Goal: Information Seeking & Learning: Learn about a topic

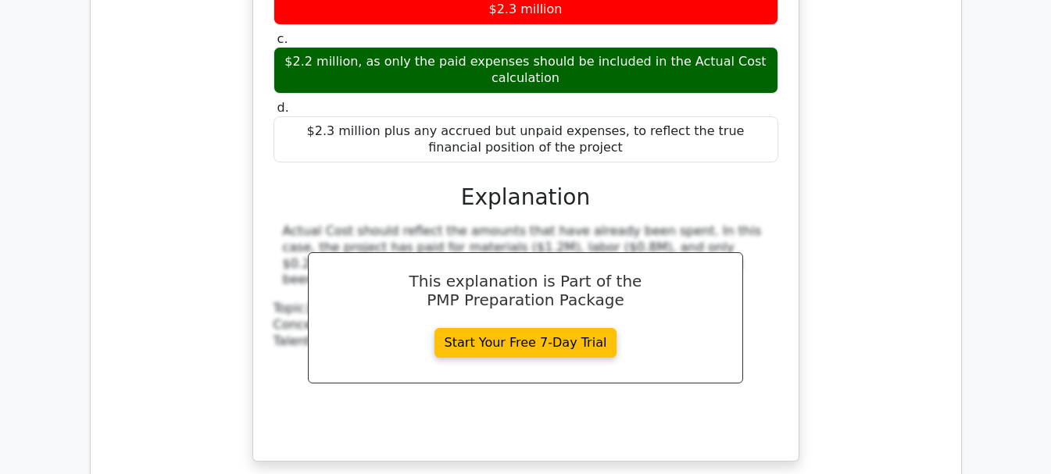
scroll to position [4374, 0]
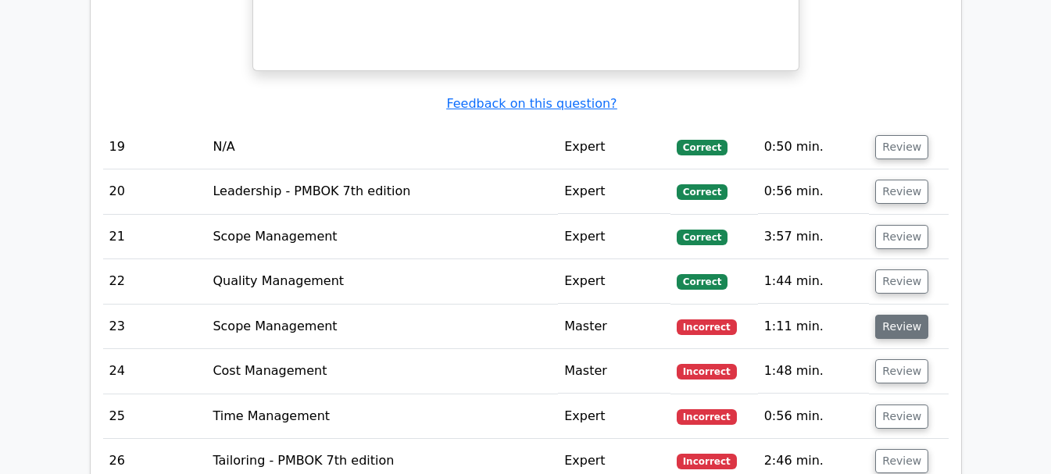
click at [906, 315] on button "Review" at bounding box center [901, 327] width 53 height 24
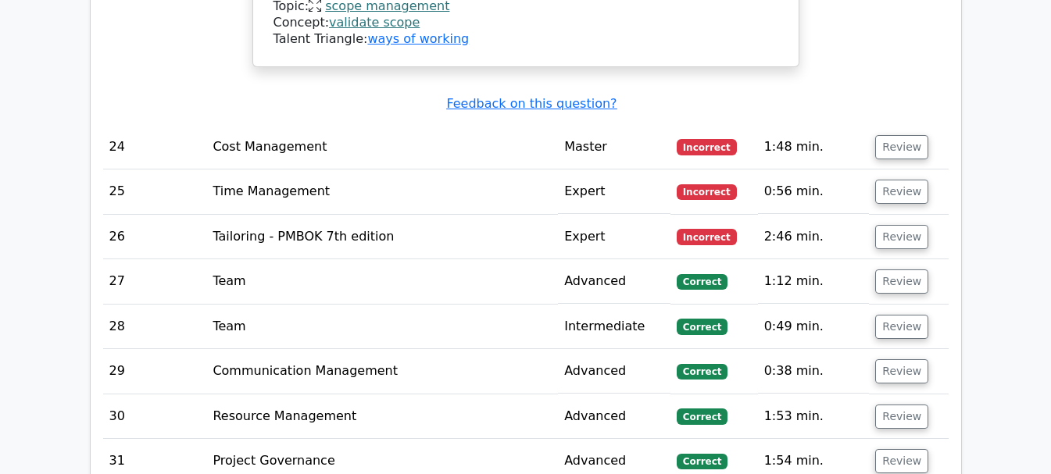
scroll to position [5077, 0]
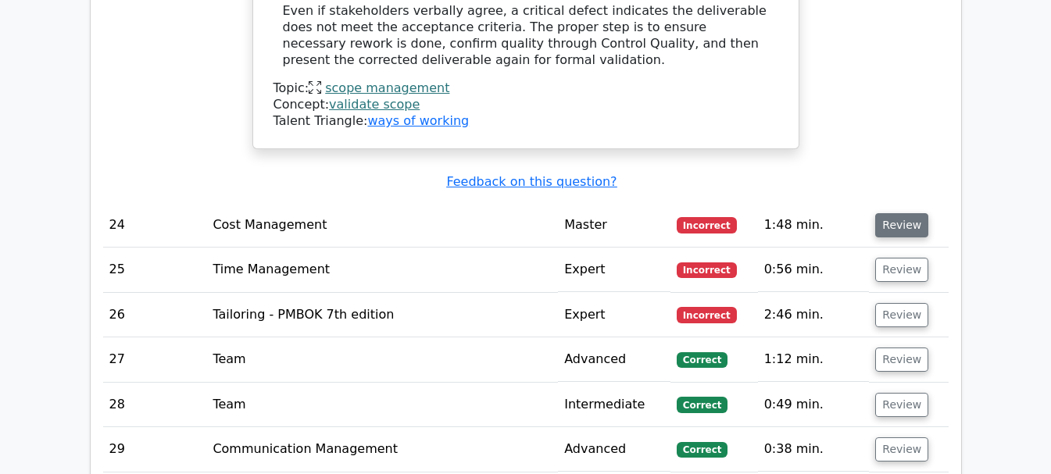
click at [889, 213] on button "Review" at bounding box center [901, 225] width 53 height 24
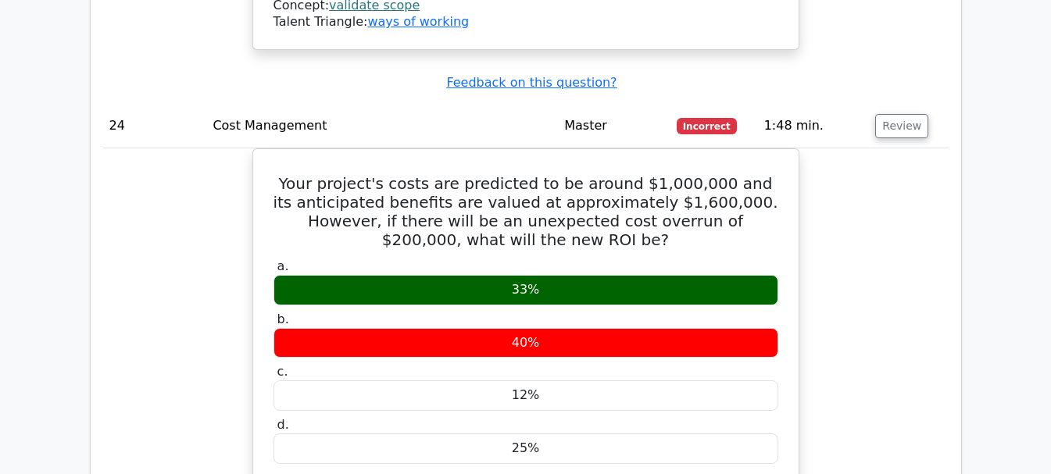
scroll to position [5155, 0]
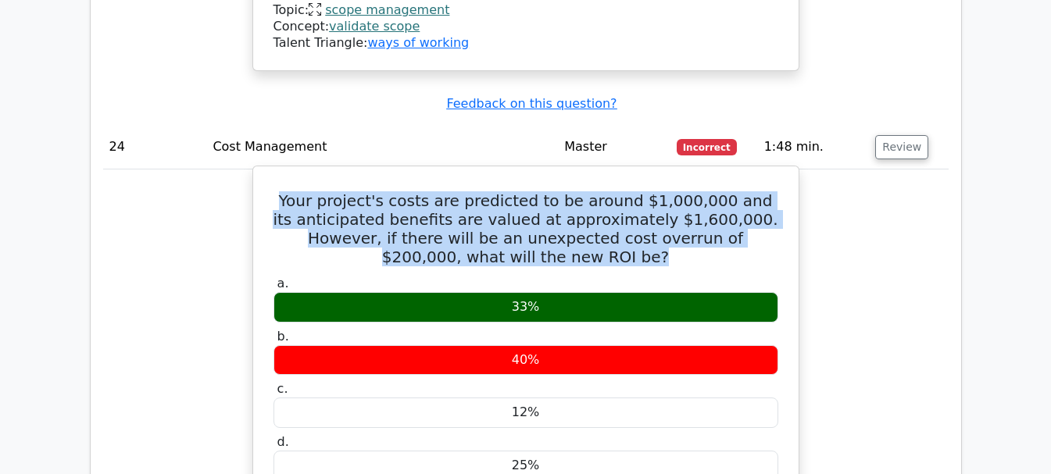
drag, startPoint x: 294, startPoint y: 122, endPoint x: 599, endPoint y: 187, distance: 311.6
click at [599, 191] on h5 "Your project's costs are predicted to be around $1,000,000 and its anticipated …" at bounding box center [526, 228] width 508 height 75
copy h5 "Your project's costs are predicted to be around $1,000,000 and its anticipated …"
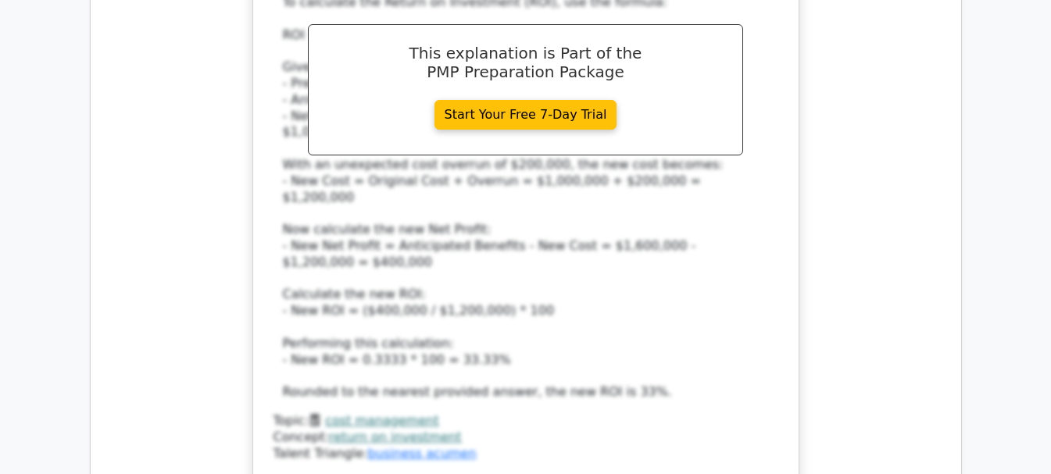
scroll to position [5936, 0]
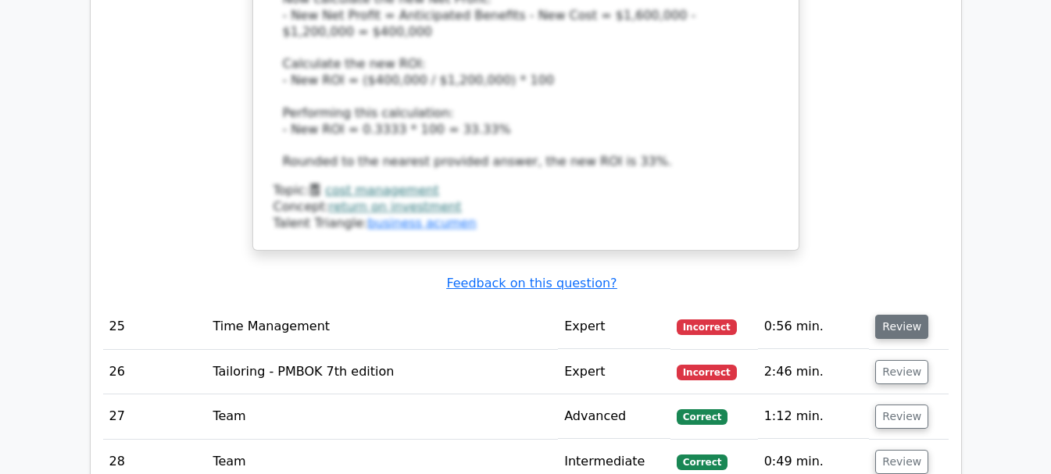
click at [914, 315] on button "Review" at bounding box center [901, 327] width 53 height 24
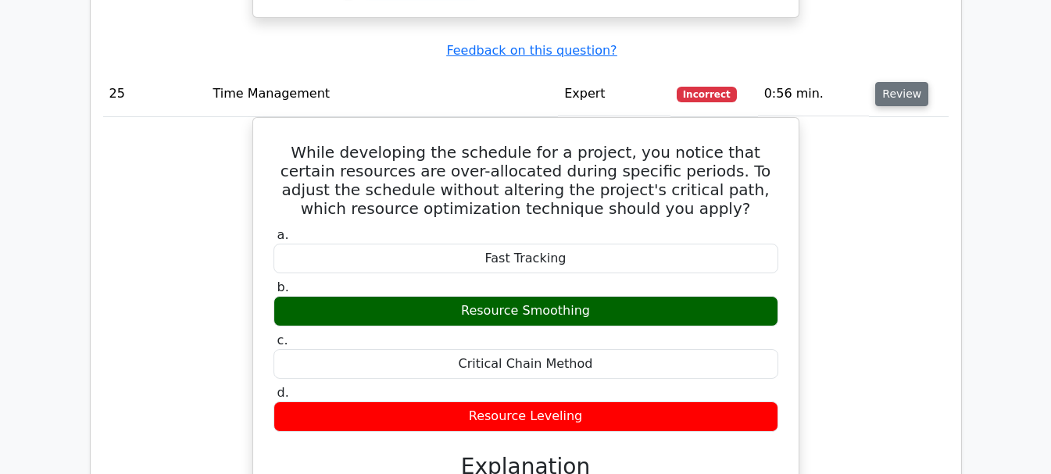
scroll to position [6170, 0]
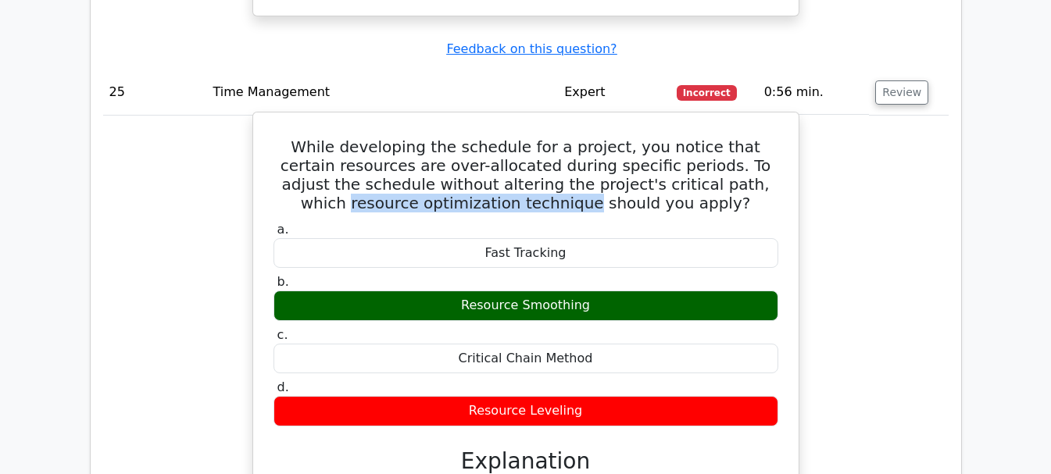
drag, startPoint x: 704, startPoint y: 98, endPoint x: 538, endPoint y: 117, distance: 166.7
click at [538, 137] on h5 "While developing the schedule for a project, you notice that certain resources …" at bounding box center [526, 174] width 508 height 75
copy h5 "resource optimization technique"
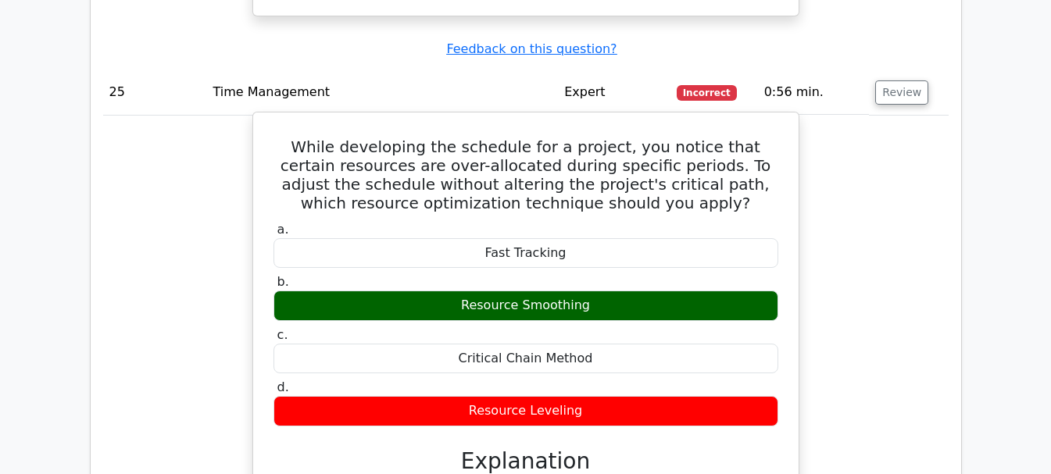
click at [631, 137] on h5 "While developing the schedule for a project, you notice that certain resources …" at bounding box center [526, 174] width 508 height 75
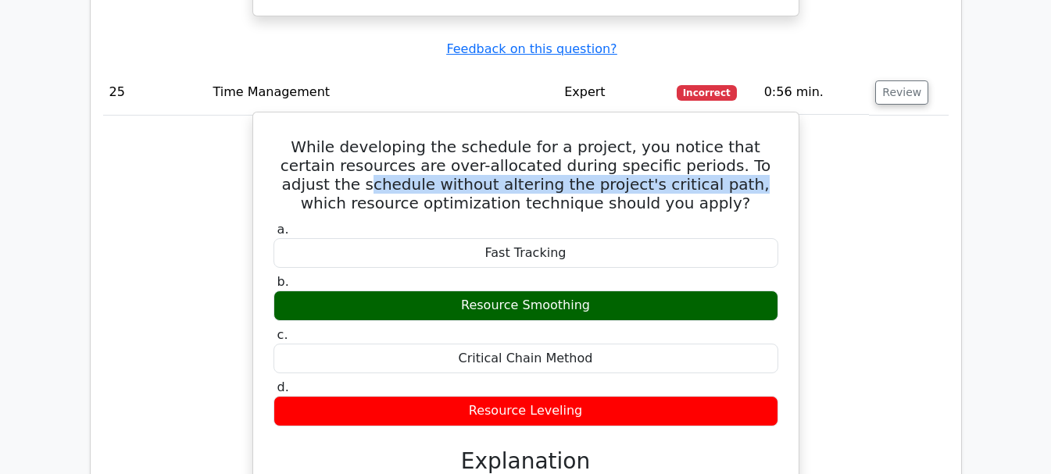
drag, startPoint x: 295, startPoint y: 90, endPoint x: 651, endPoint y: 95, distance: 356.2
click at [651, 137] on h5 "While developing the schedule for a project, you notice that certain resources …" at bounding box center [526, 174] width 508 height 75
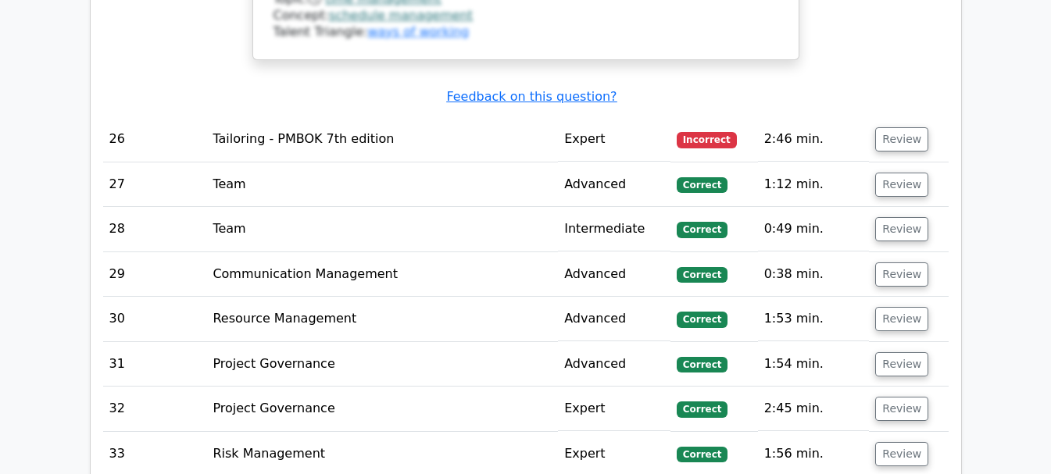
scroll to position [6795, 0]
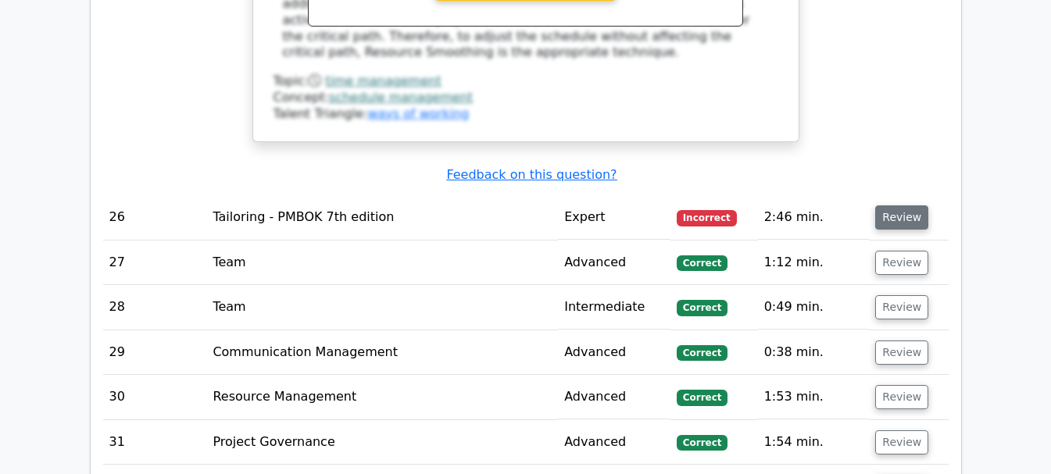
click at [884, 205] on button "Review" at bounding box center [901, 217] width 53 height 24
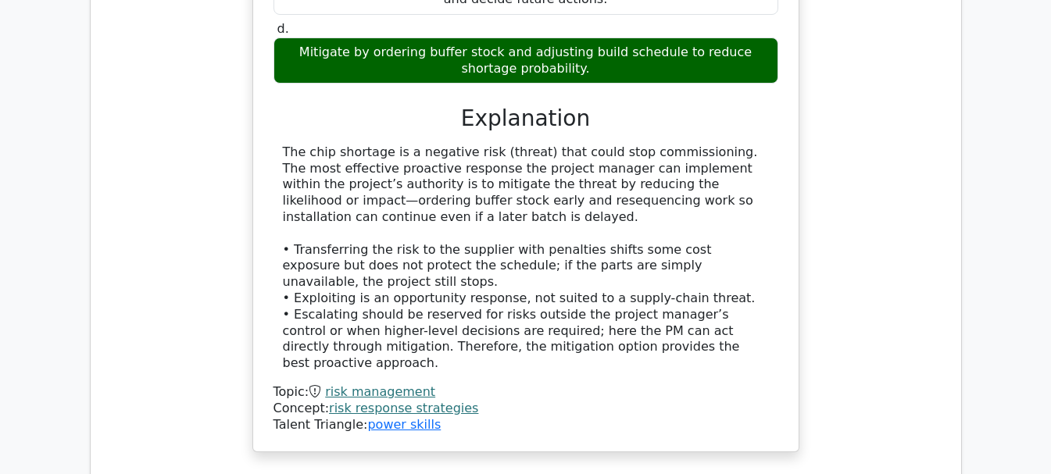
scroll to position [8748, 0]
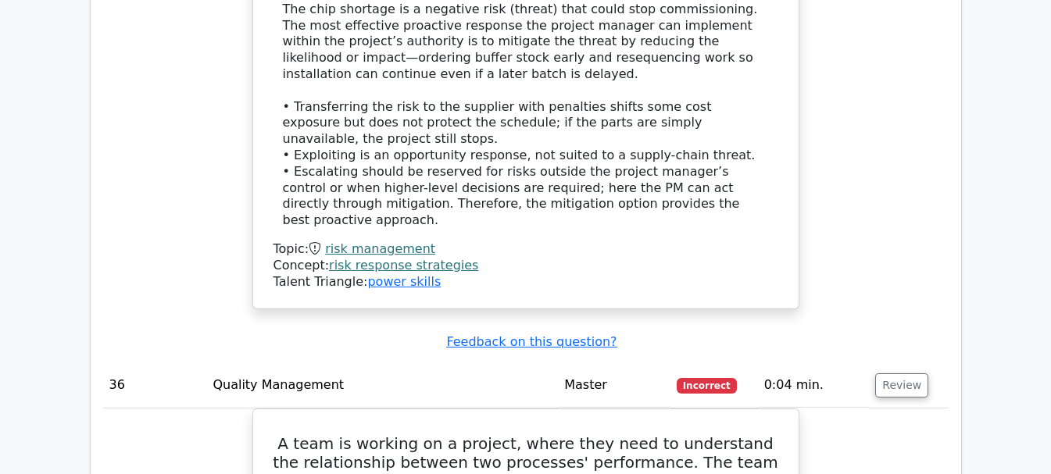
click at [926, 363] on td "Review" at bounding box center [908, 385] width 79 height 45
click at [895, 373] on button "Review" at bounding box center [901, 385] width 53 height 24
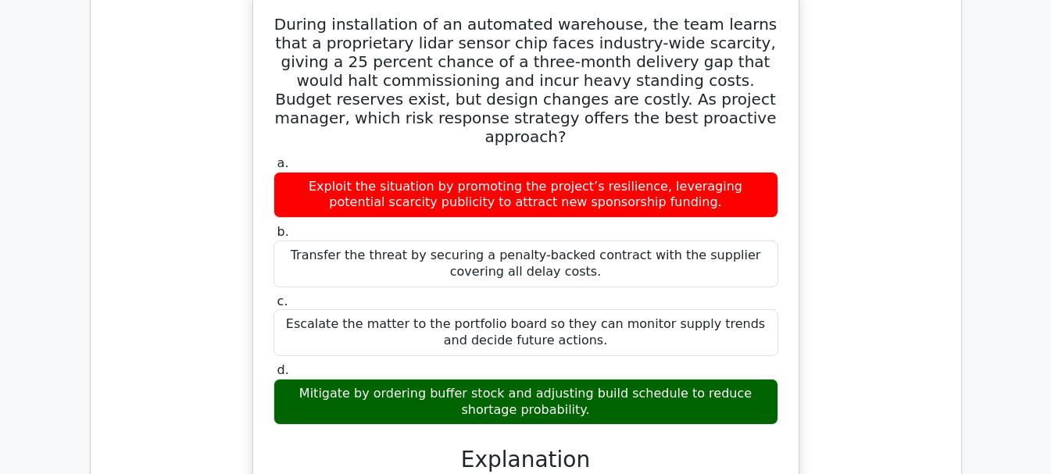
scroll to position [7889, 0]
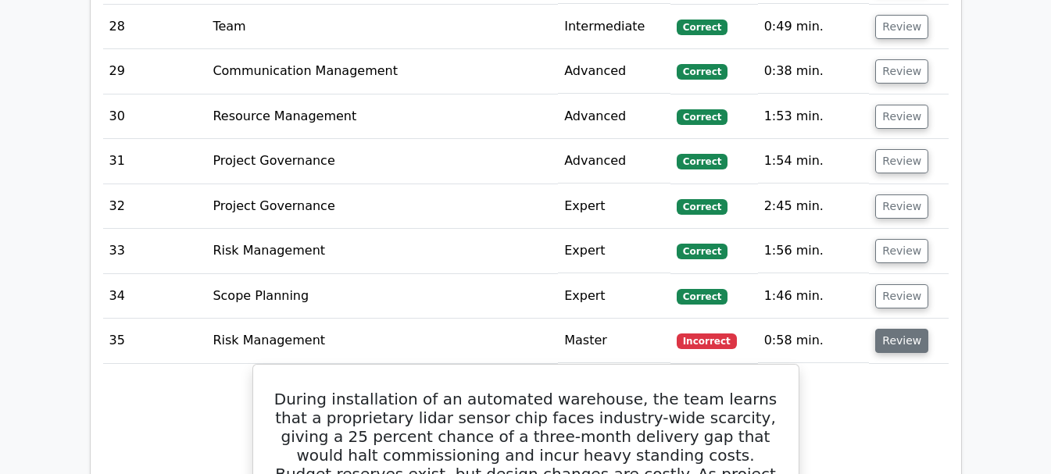
click at [905, 329] on button "Review" at bounding box center [901, 341] width 53 height 24
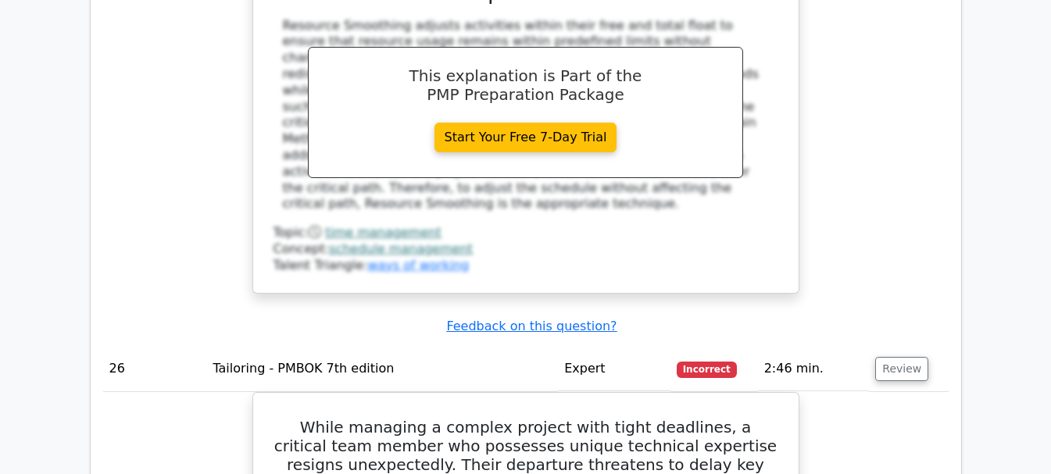
scroll to position [6639, 0]
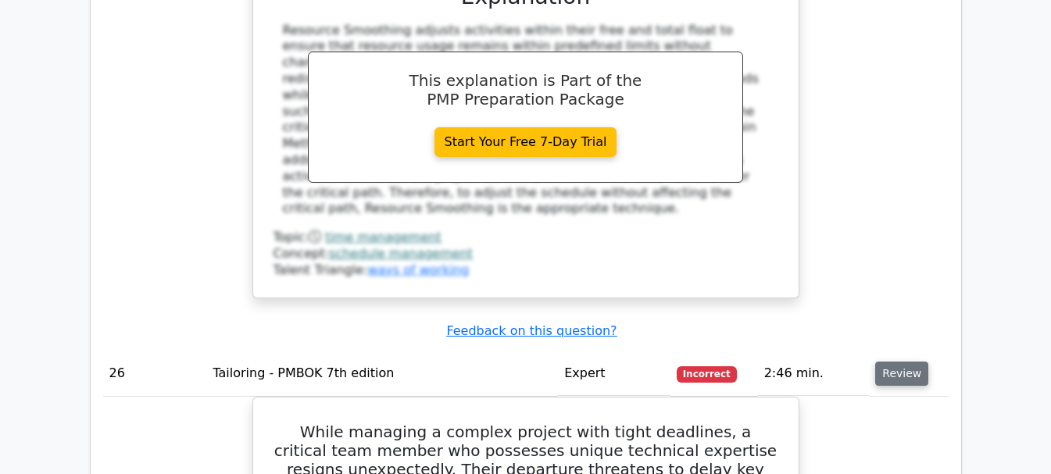
click at [911, 362] on button "Review" at bounding box center [901, 374] width 53 height 24
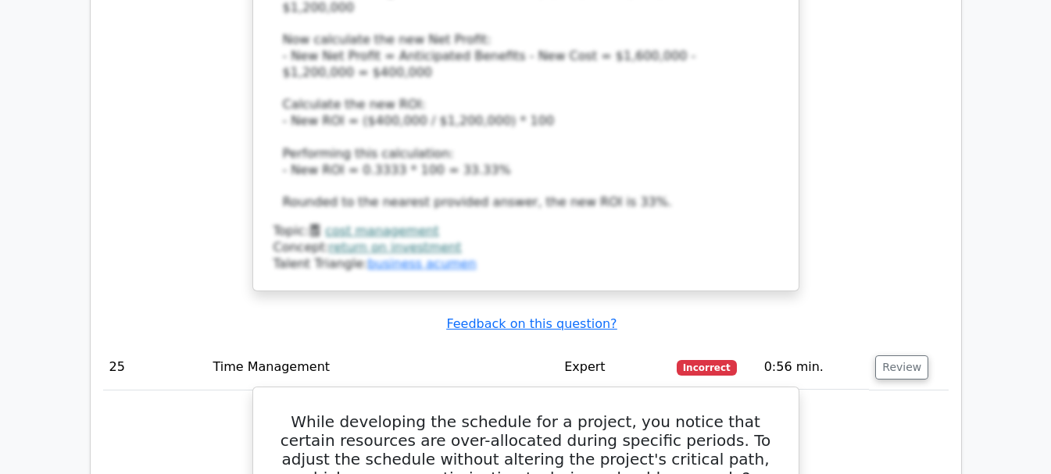
scroll to position [5858, 0]
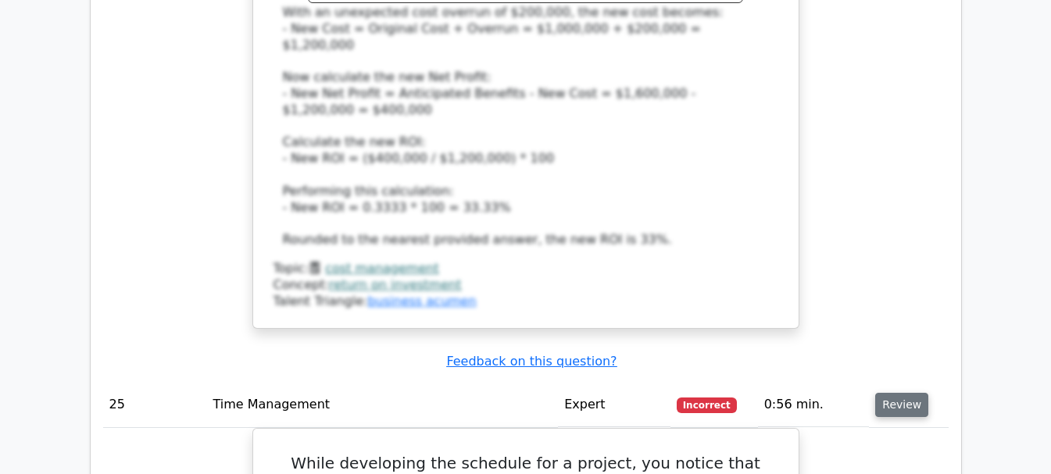
click at [890, 393] on button "Review" at bounding box center [901, 405] width 53 height 24
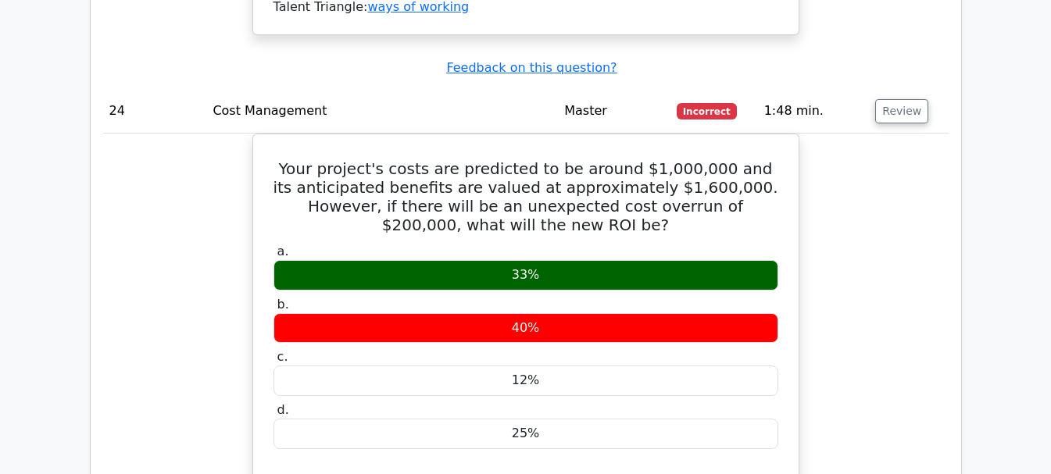
scroll to position [5077, 0]
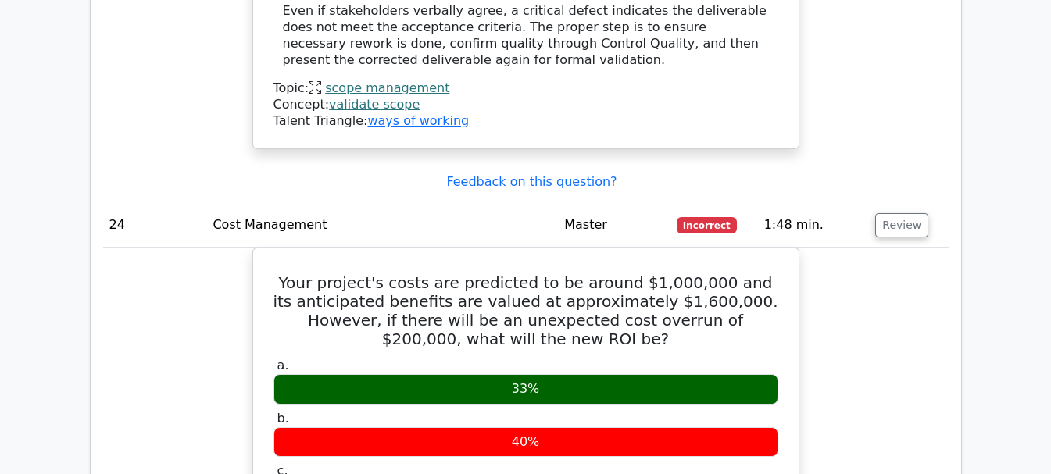
click at [925, 203] on td "Review" at bounding box center [908, 225] width 79 height 45
click at [904, 213] on button "Review" at bounding box center [901, 225] width 53 height 24
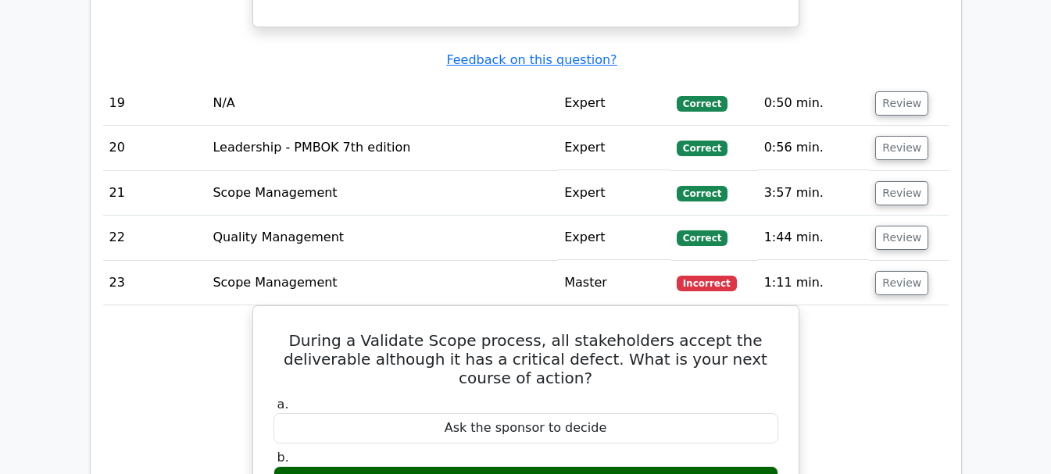
scroll to position [4374, 0]
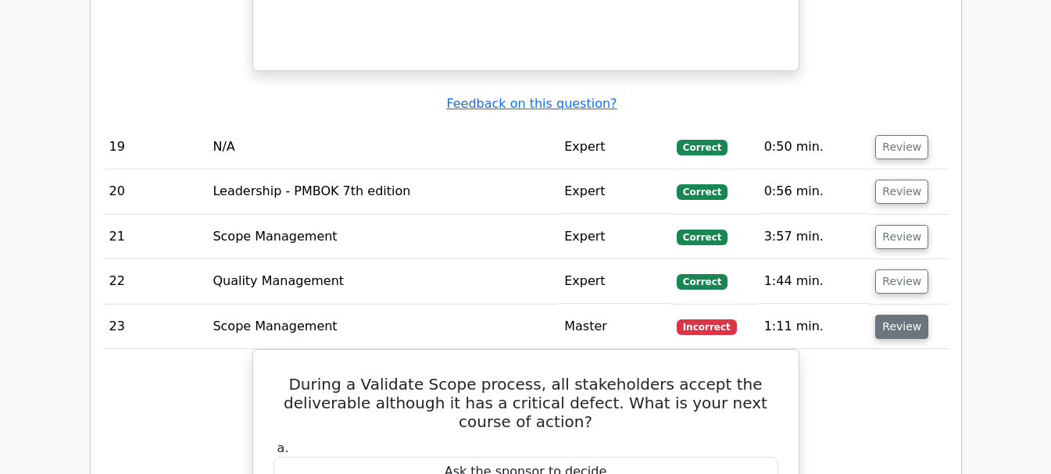
click at [880, 315] on button "Review" at bounding box center [901, 327] width 53 height 24
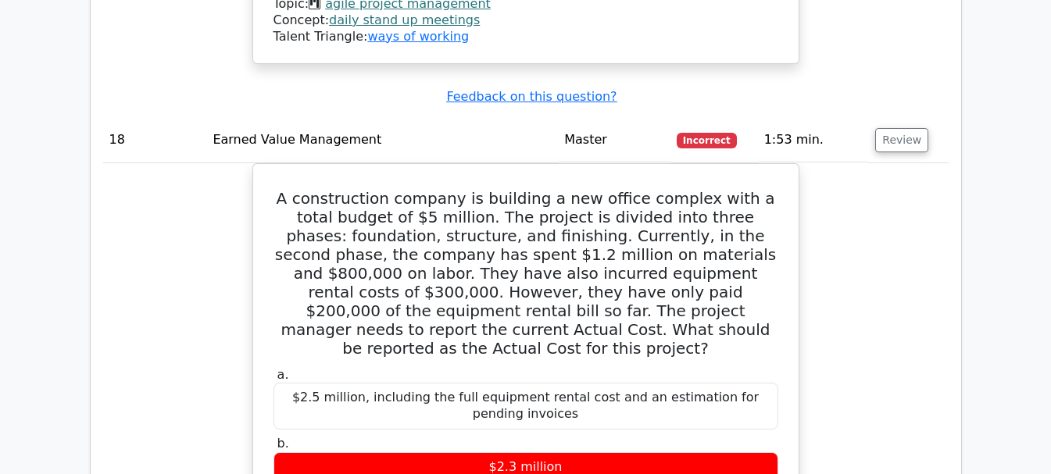
scroll to position [3358, 0]
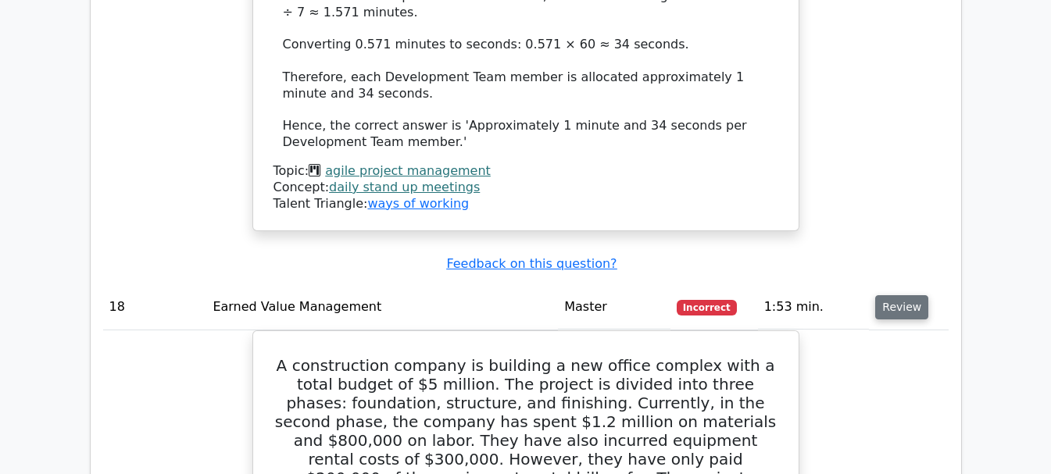
click at [897, 295] on button "Review" at bounding box center [901, 307] width 53 height 24
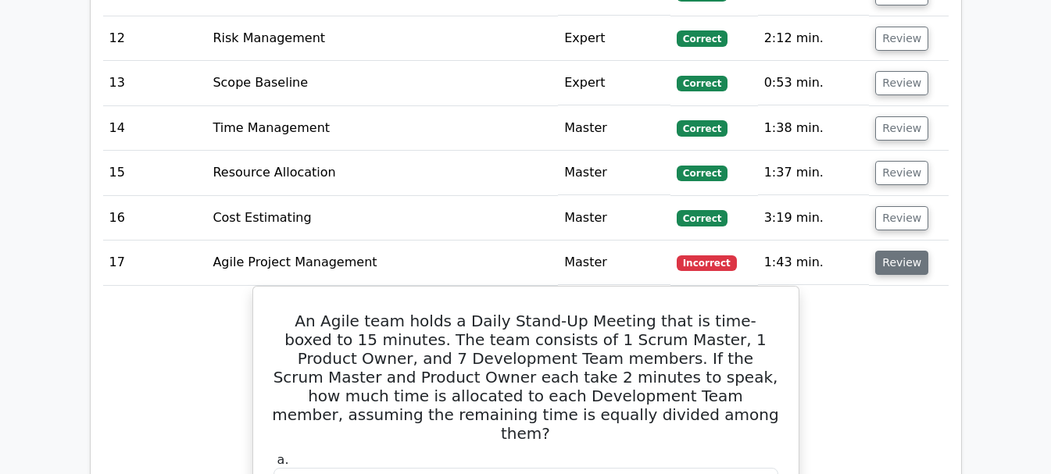
click at [889, 251] on button "Review" at bounding box center [901, 263] width 53 height 24
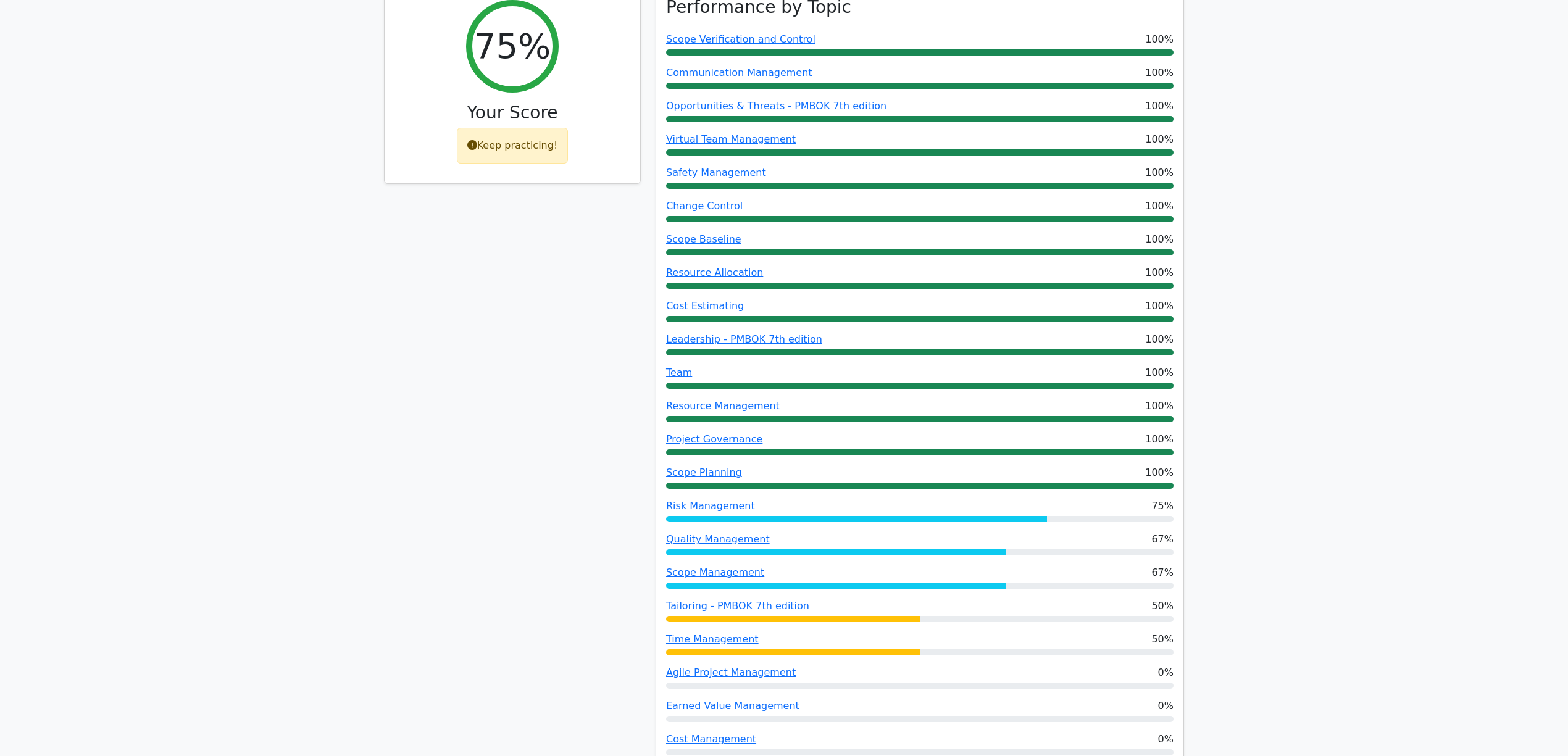
scroll to position [576, 0]
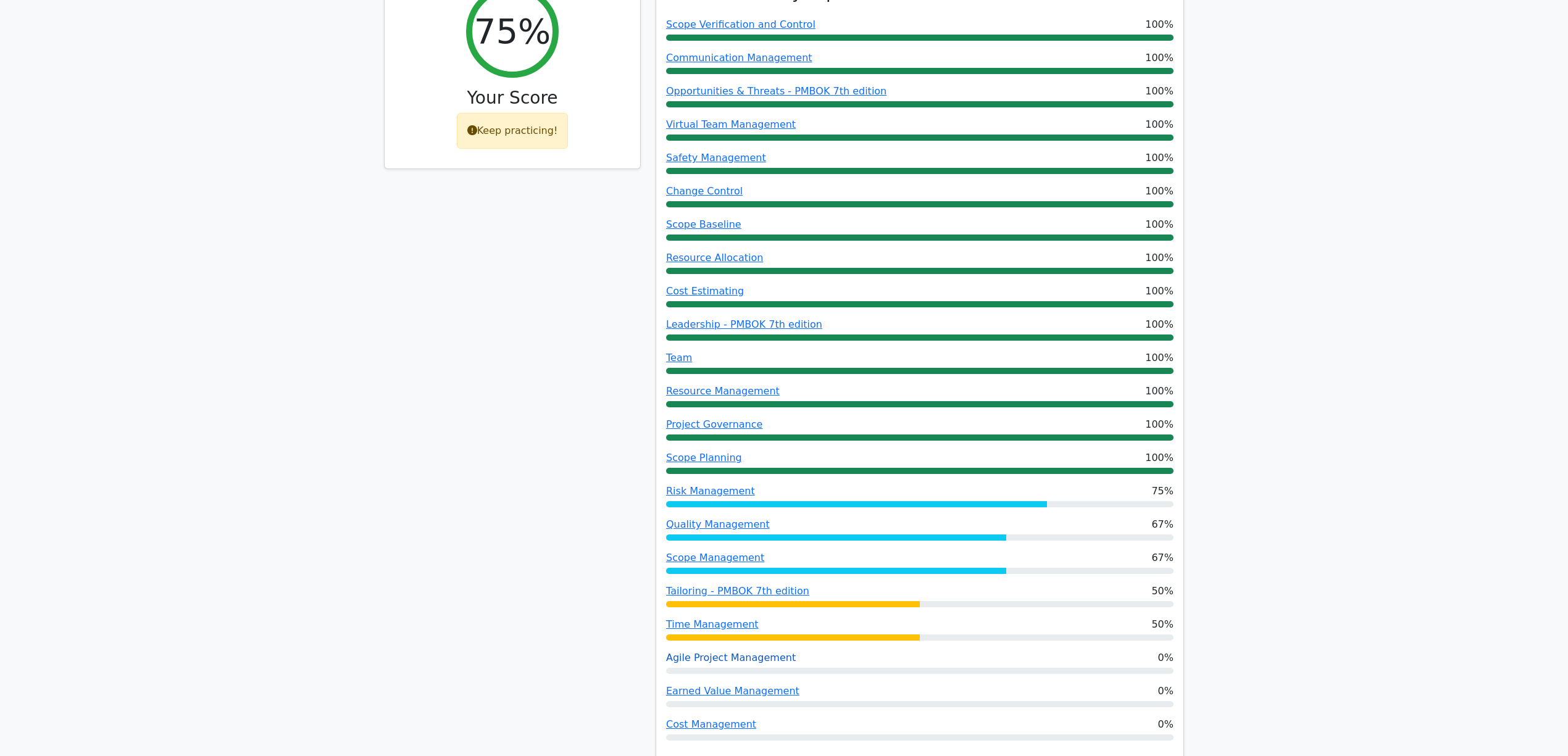
click at [734, 374] on link "Agile Project Management" at bounding box center [731, 657] width 130 height 12
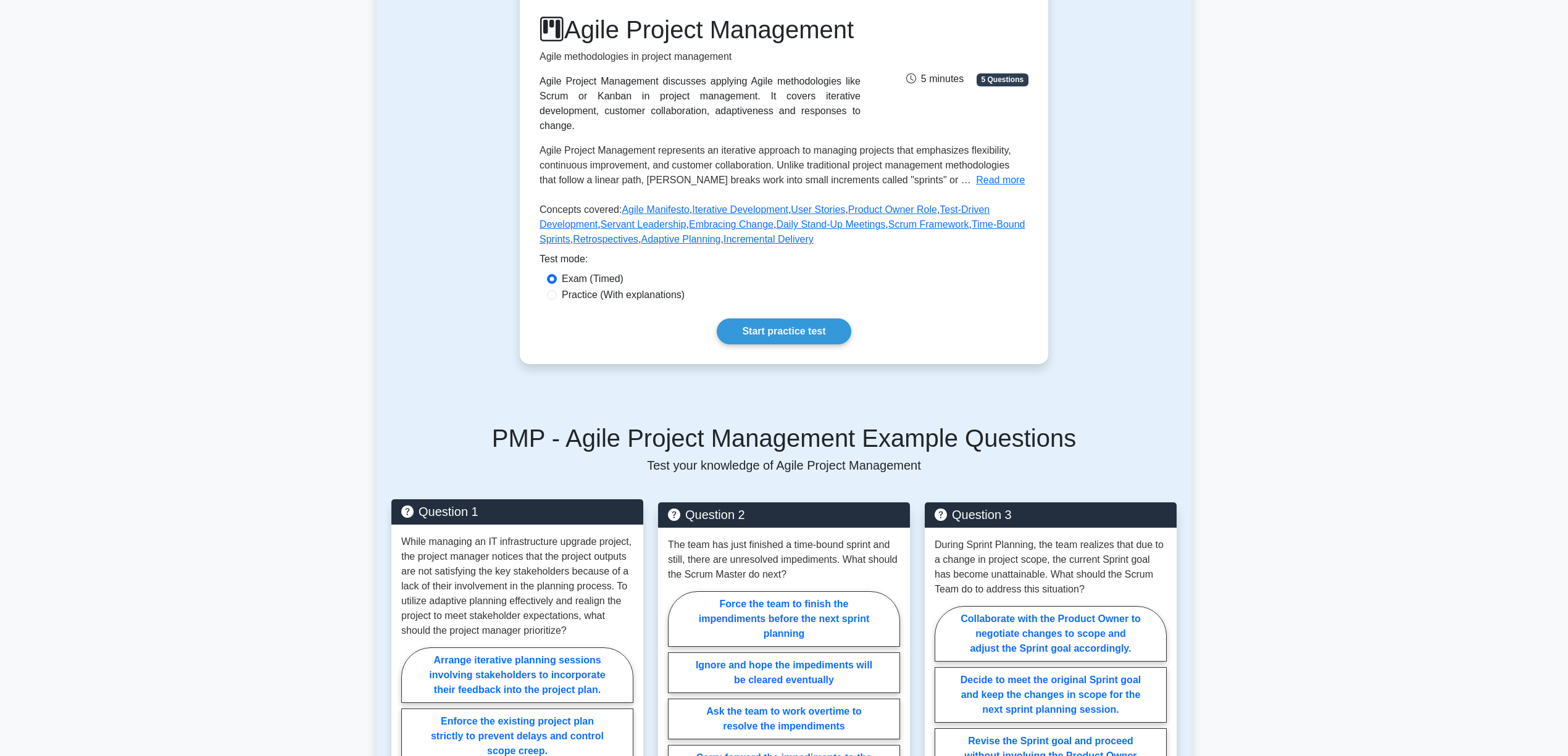
scroll to position [329, 0]
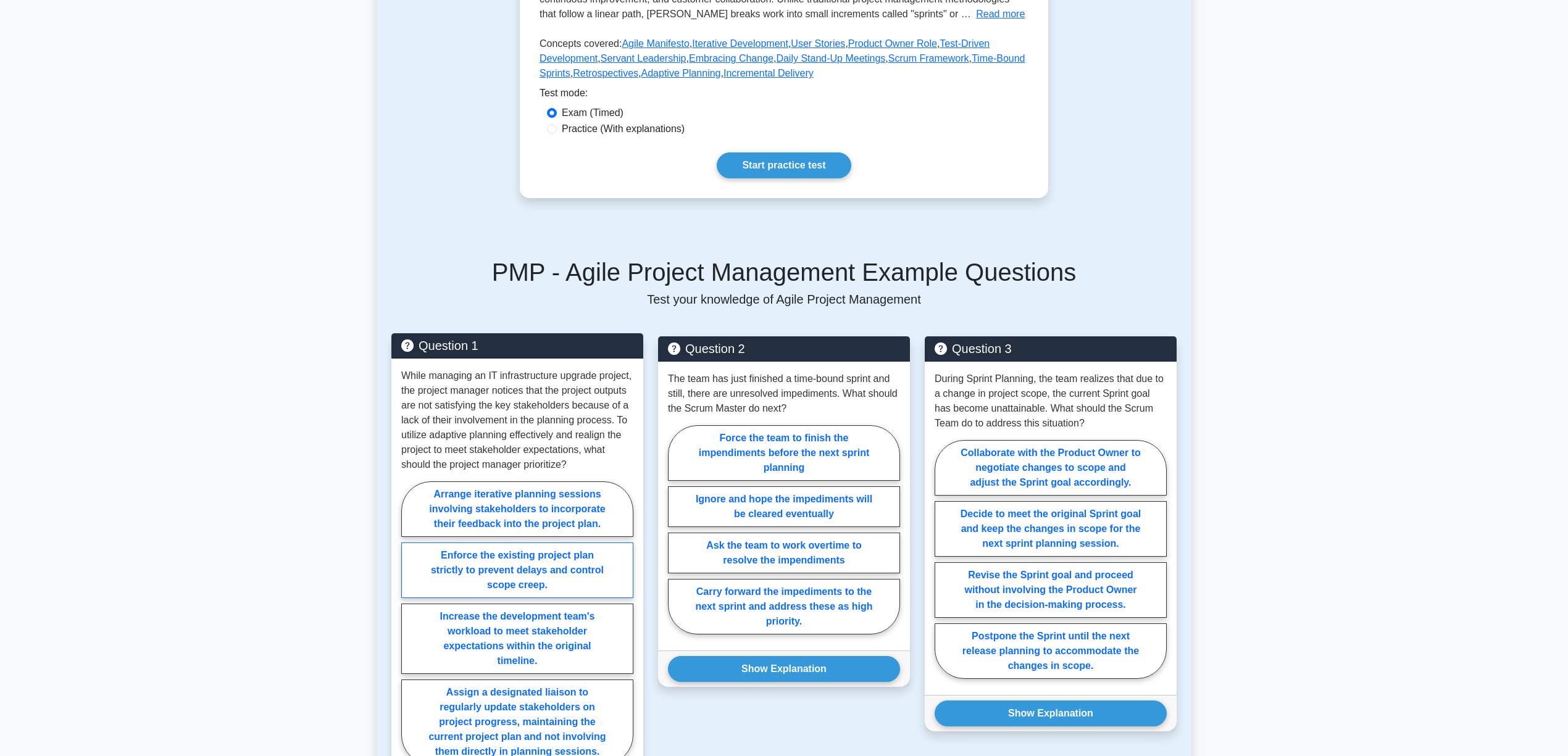
click at [560, 593] on label "Enforce the existing project plan strictly to prevent delays and control scope …" at bounding box center [518, 570] width 232 height 55
click at [409, 622] on input "Enforce the existing project plan strictly to prevent delays and control scope …" at bounding box center [405, 626] width 8 height 8
radio input "true"
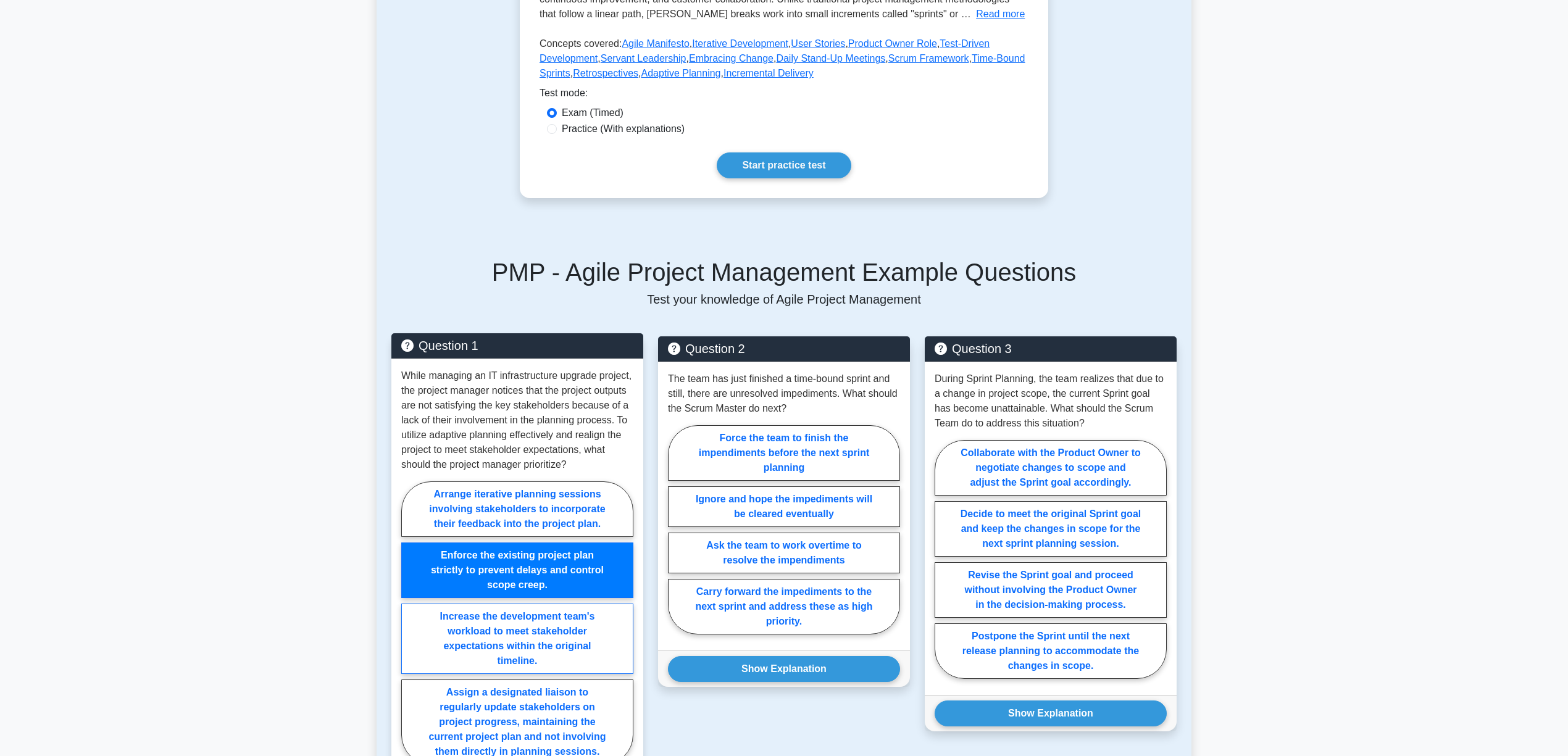
click at [544, 638] on label "Increase the development team's workload to meet stakeholder expectations withi…" at bounding box center [518, 638] width 232 height 70
click at [409, 630] on input "Increase the development team's workload to meet stakeholder expectations withi…" at bounding box center [405, 626] width 8 height 8
radio input "true"
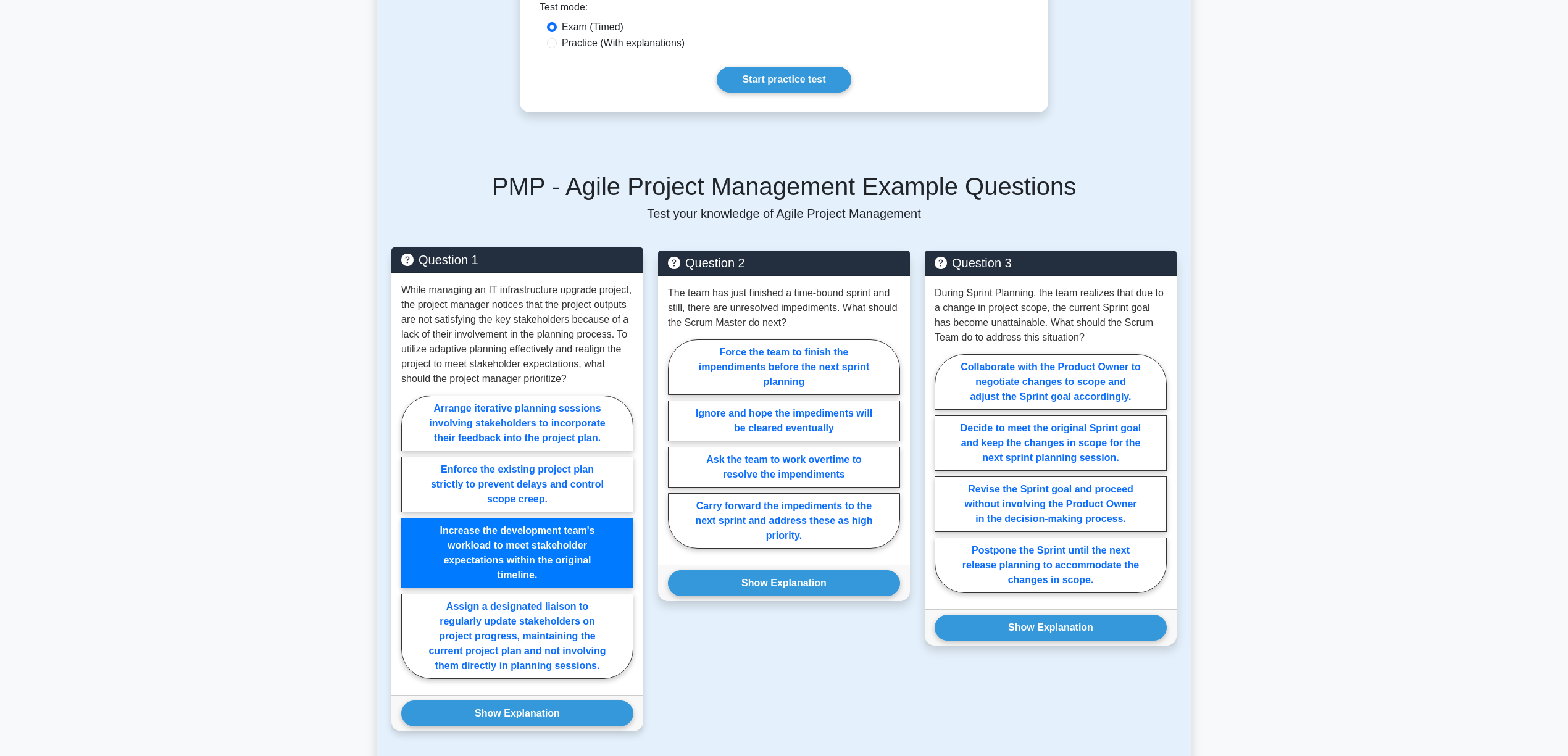
scroll to position [246, 0]
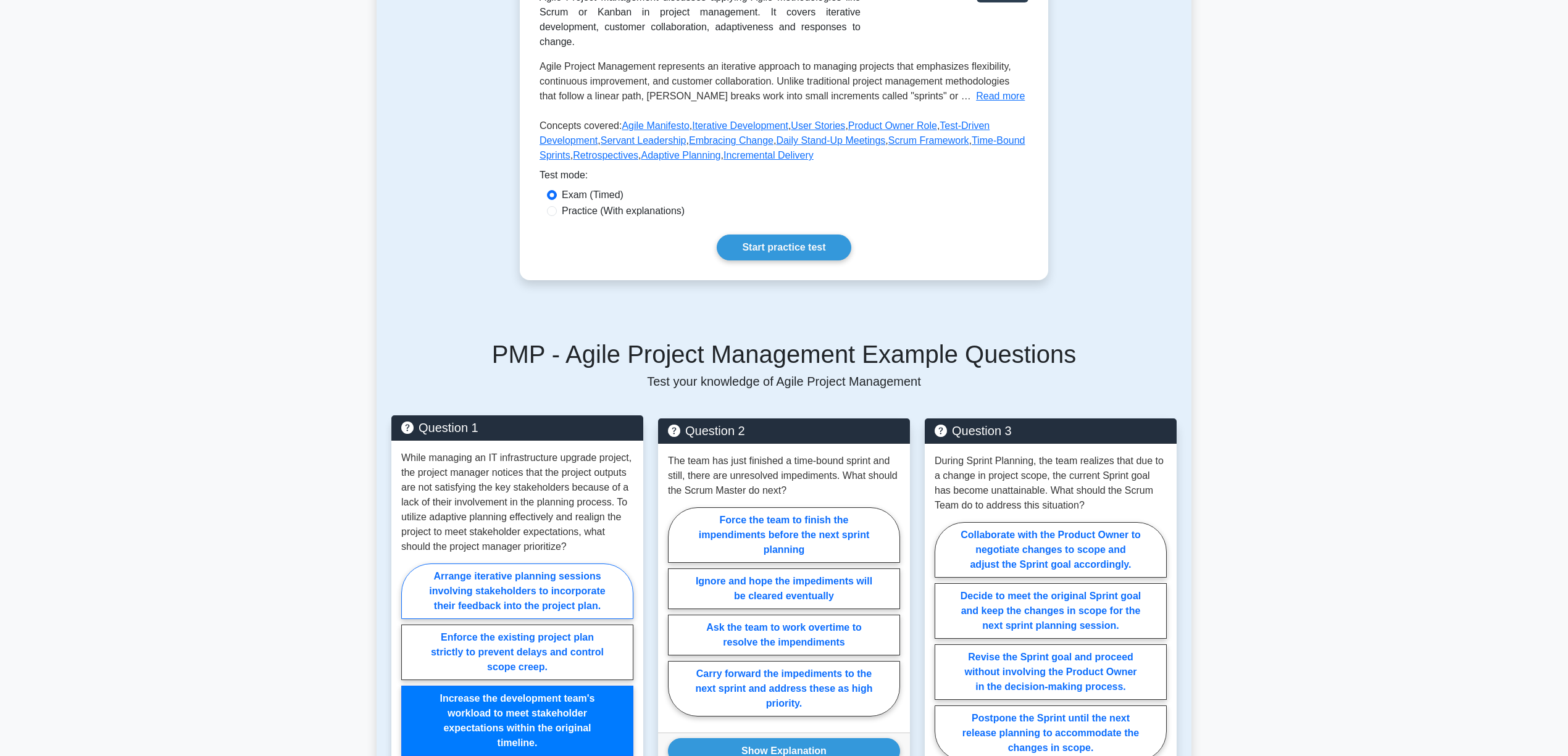
click at [514, 619] on label "Arrange iterative planning sessions involving stakeholders to incorporate their…" at bounding box center [518, 591] width 232 height 55
click at [409, 705] on input "Arrange iterative planning sessions involving stakeholders to incorporate their…" at bounding box center [405, 709] width 8 height 8
radio input "true"
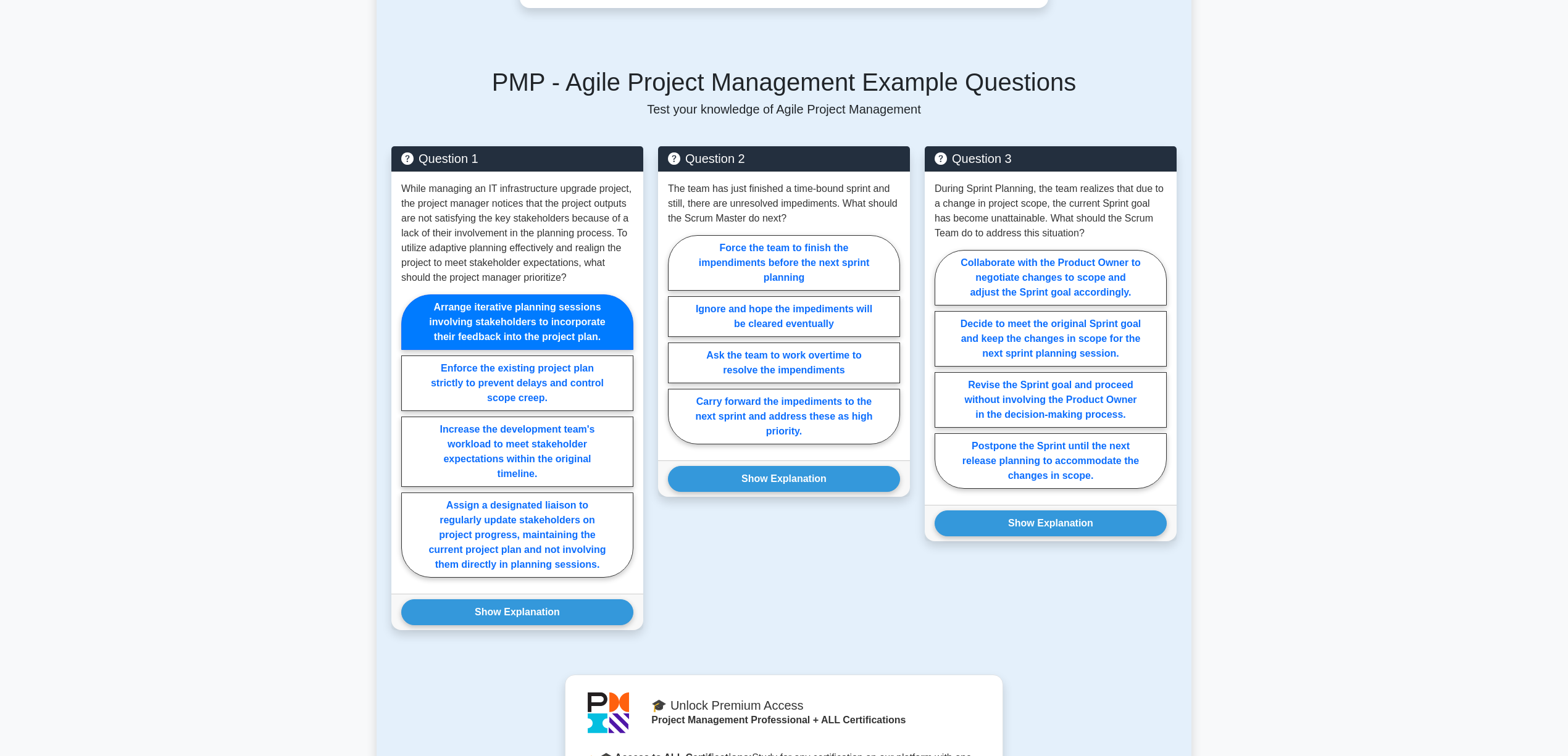
scroll to position [494, 0]
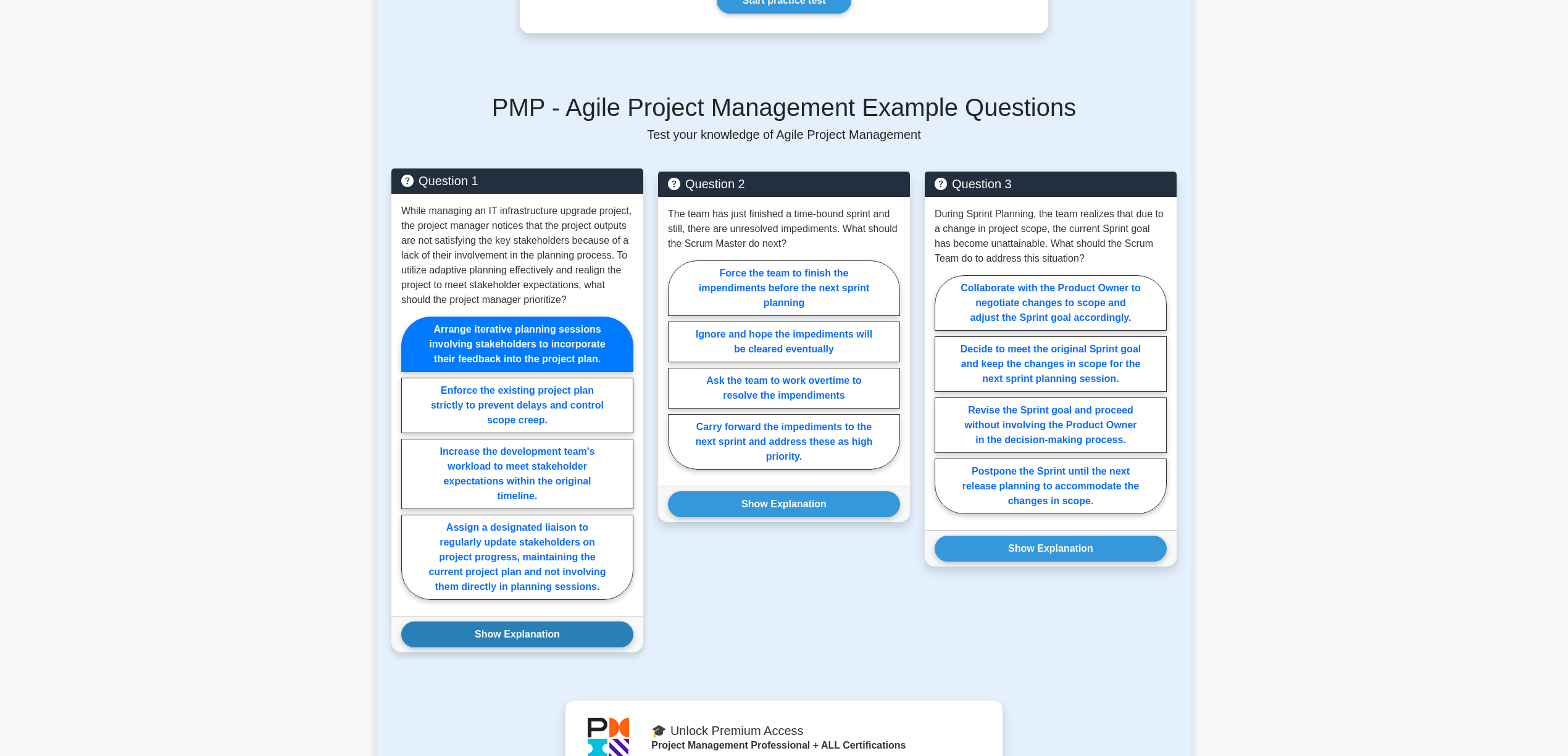
click at [548, 647] on button "Show Explanation" at bounding box center [518, 634] width 232 height 26
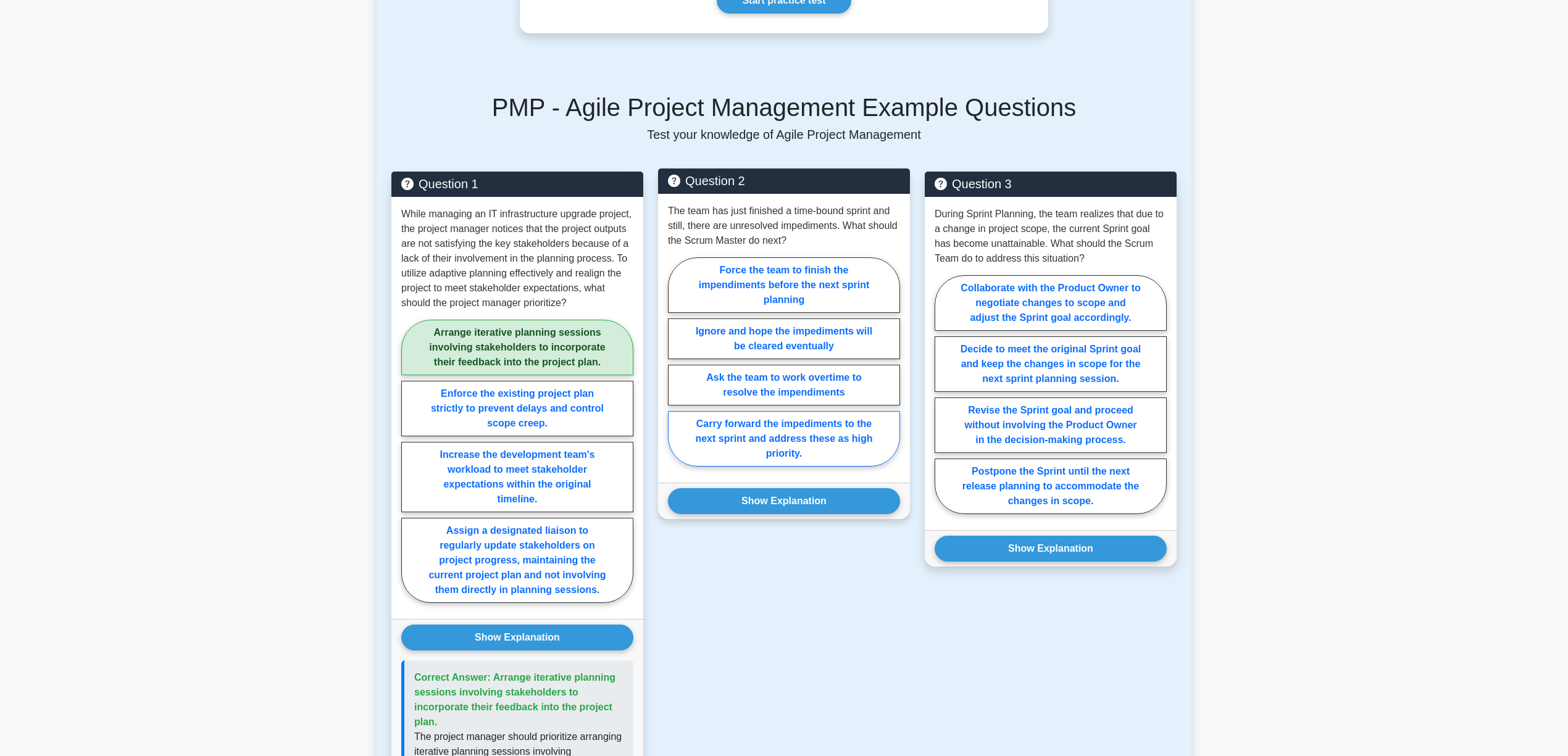
click at [847, 460] on label "Carry forward the impediments to the next sprint and address these as high prio…" at bounding box center [784, 438] width 232 height 55
click at [676, 370] on input "Carry forward the impediments to the next sprint and address these as high prio…" at bounding box center [672, 366] width 8 height 8
radio input "true"
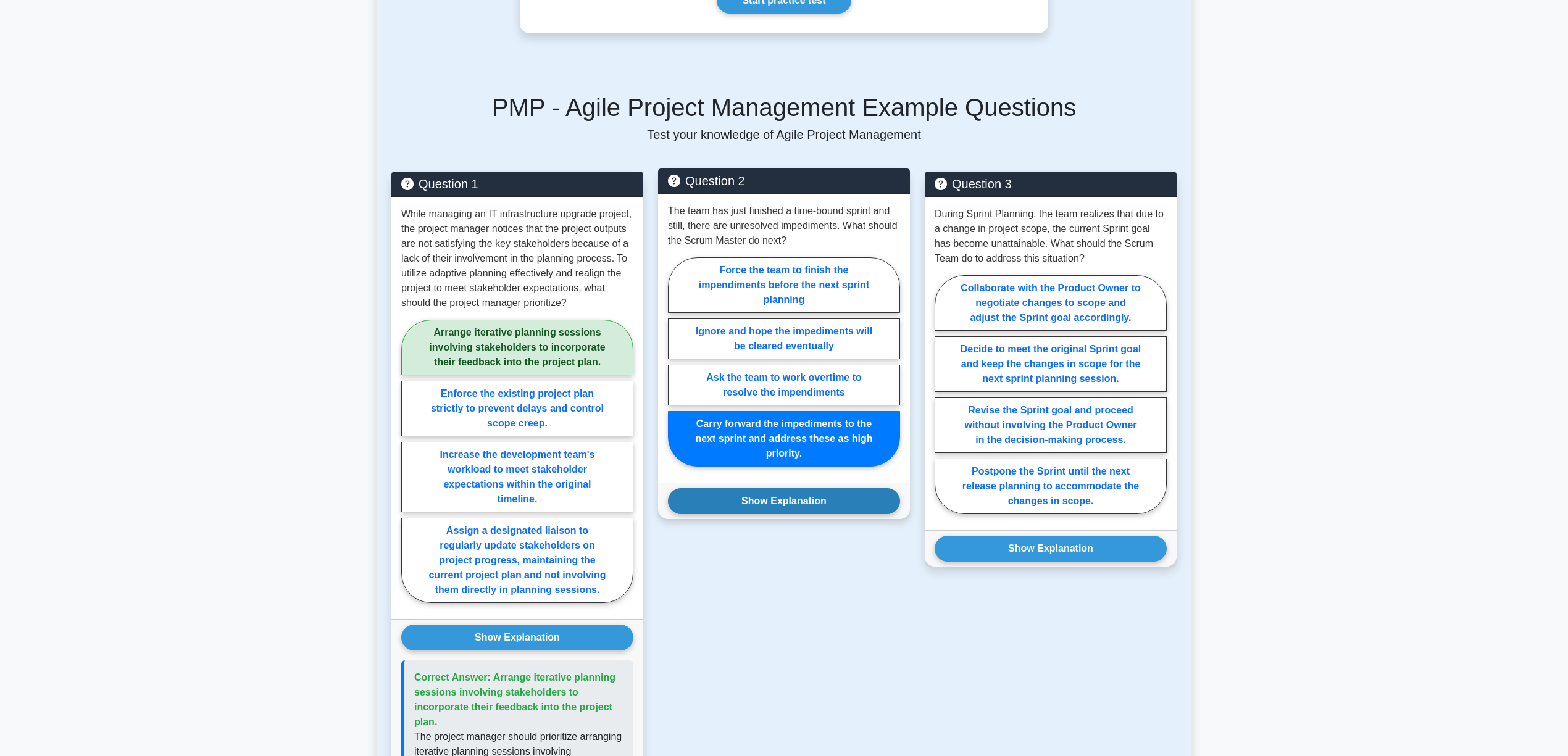
click at [831, 514] on button "Show Explanation" at bounding box center [784, 501] width 232 height 26
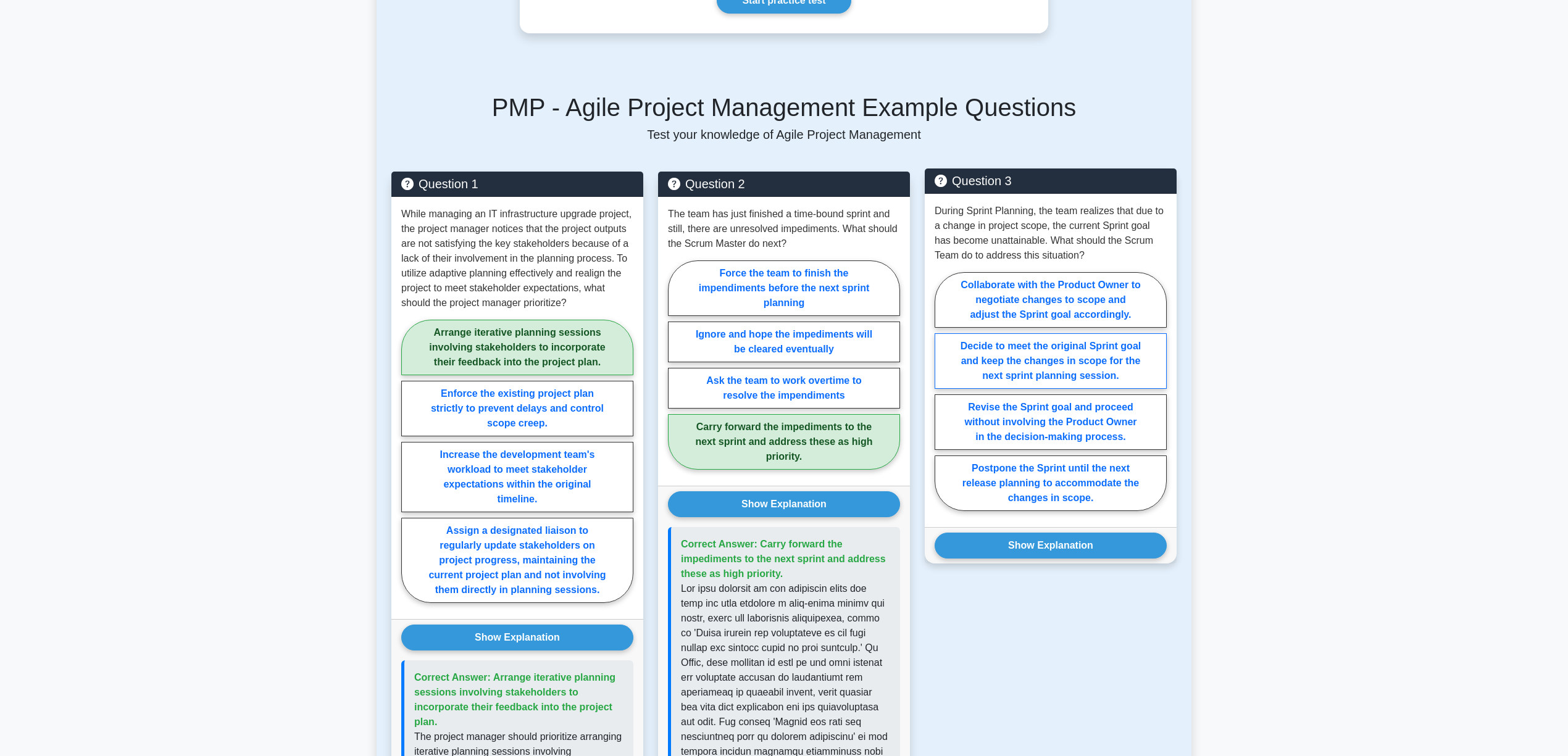
click at [1065, 374] on label "Decide to meet the original Sprint goal and keep the changes in scope for the n…" at bounding box center [1050, 361] width 232 height 55
click at [943, 391] on input "Decide to meet the original Sprint goal and keep the changes in scope for the n…" at bounding box center [938, 395] width 8 height 8
radio input "true"
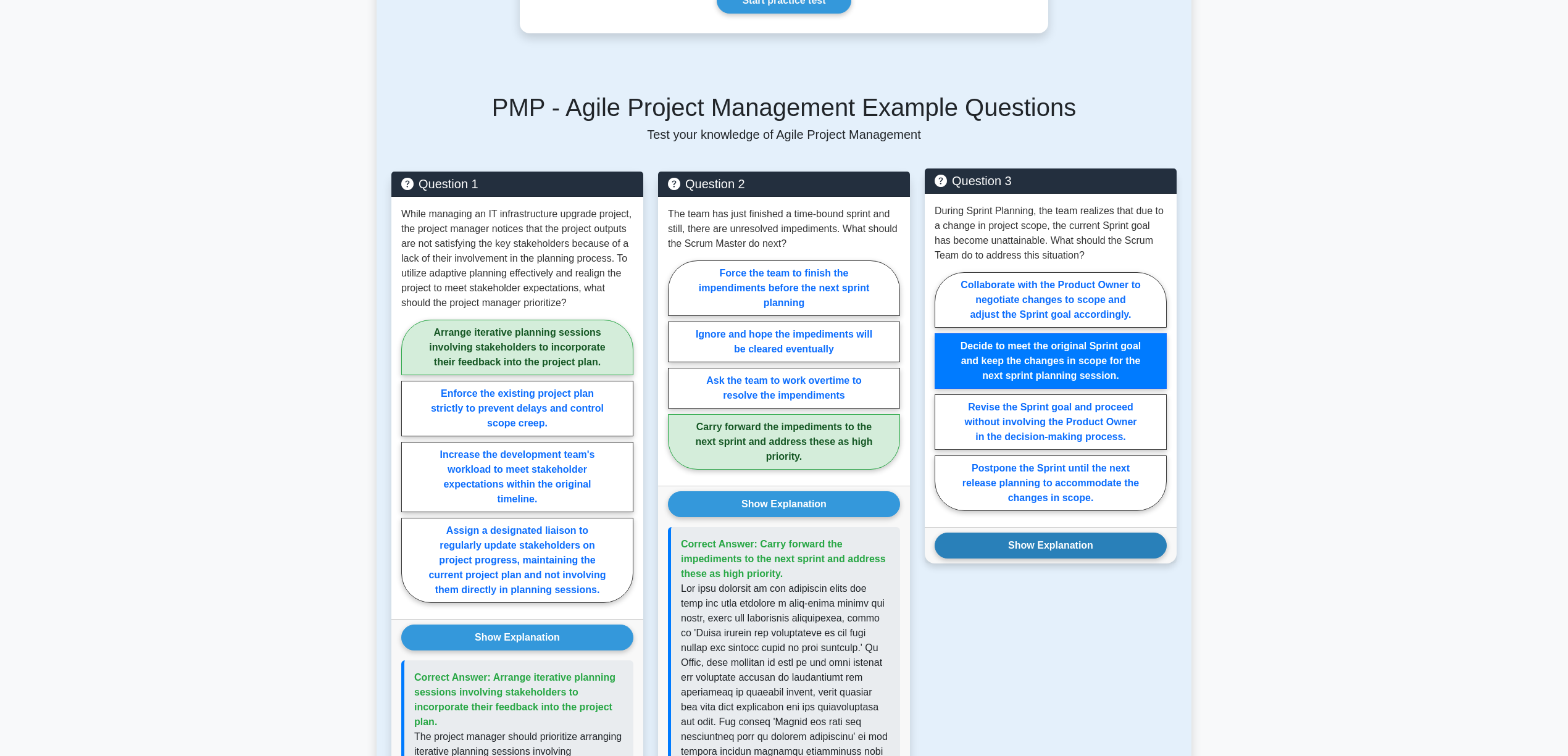
click at [1065, 559] on button "Show Explanation" at bounding box center [1050, 545] width 232 height 26
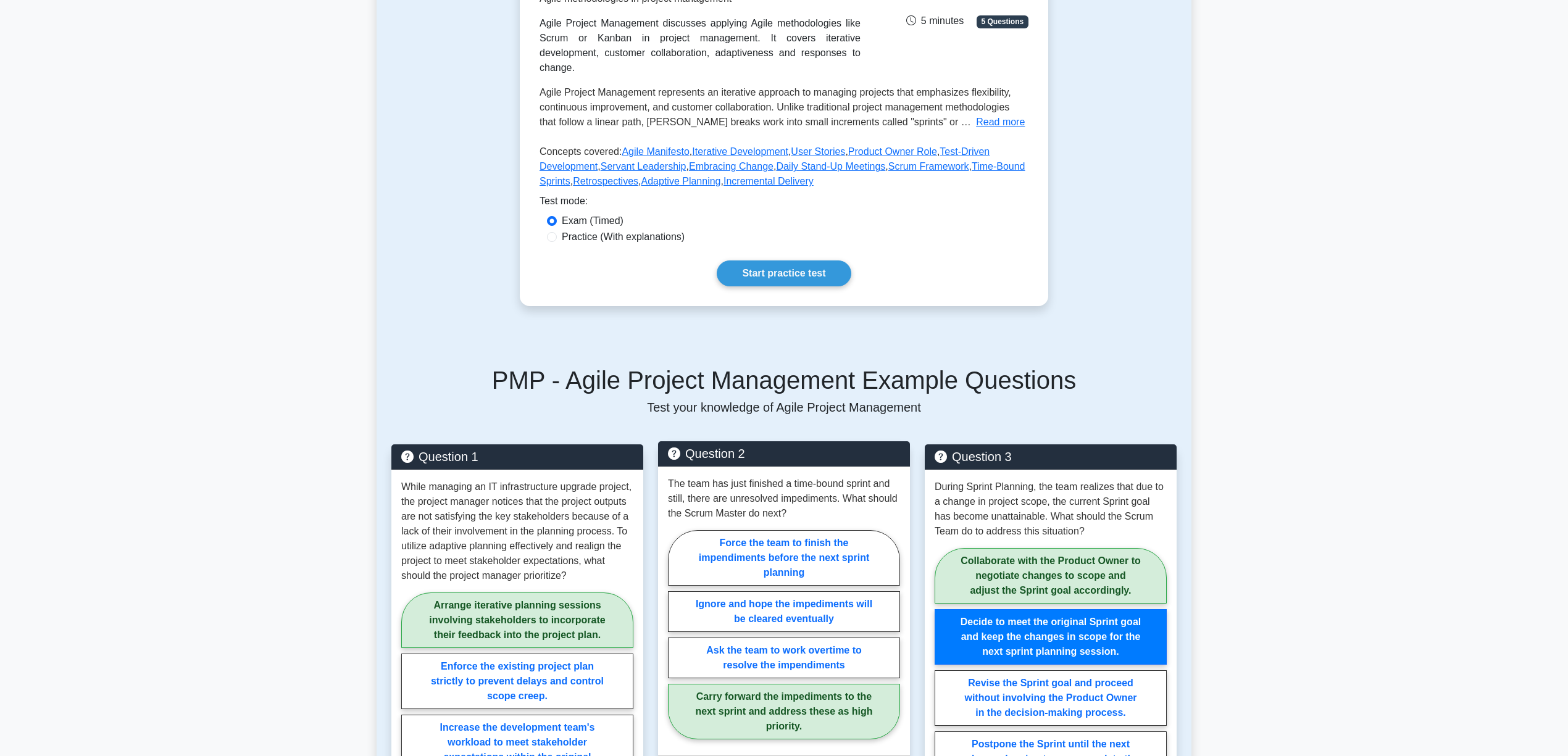
scroll to position [100, 0]
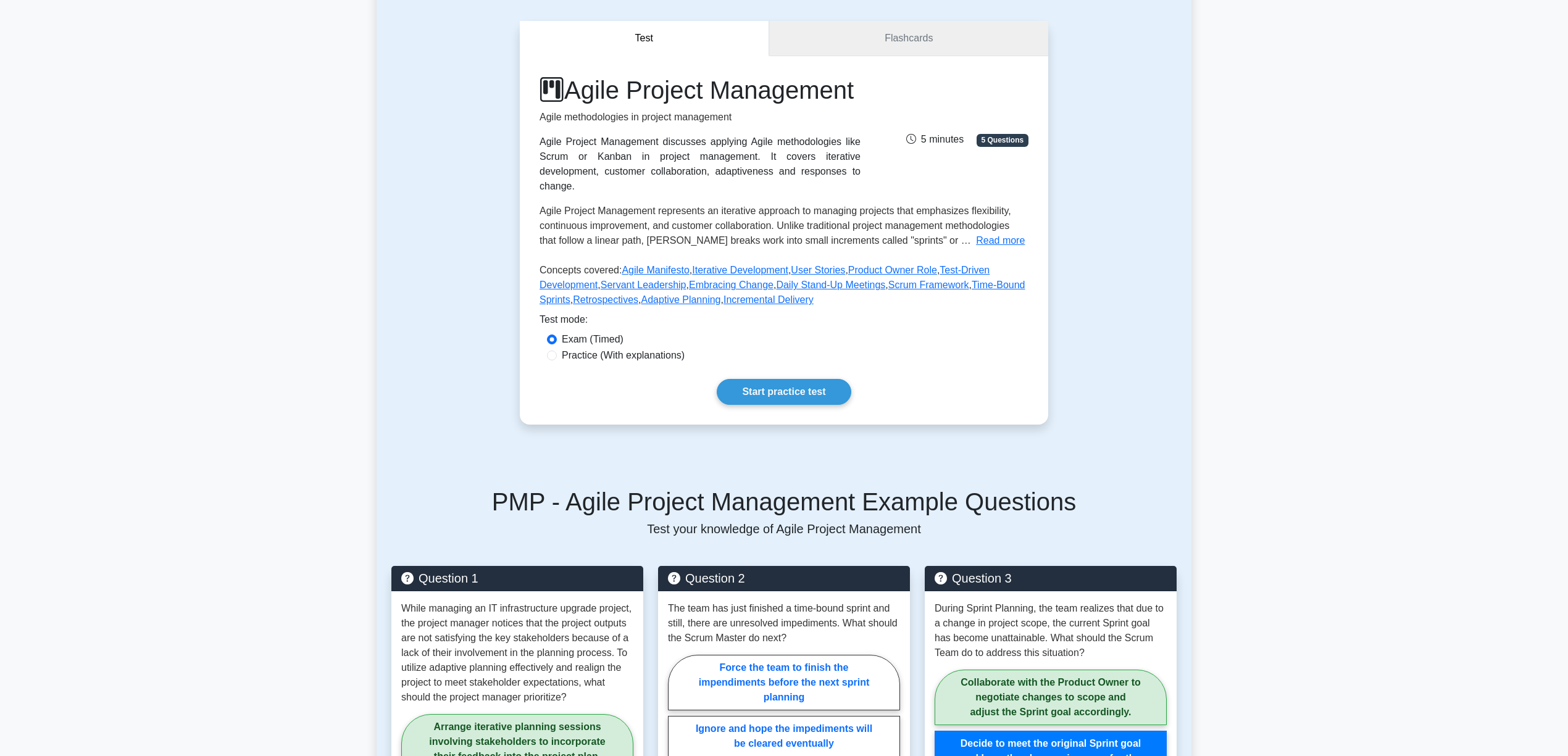
click at [938, 41] on link "Flashcards" at bounding box center [908, 39] width 279 height 36
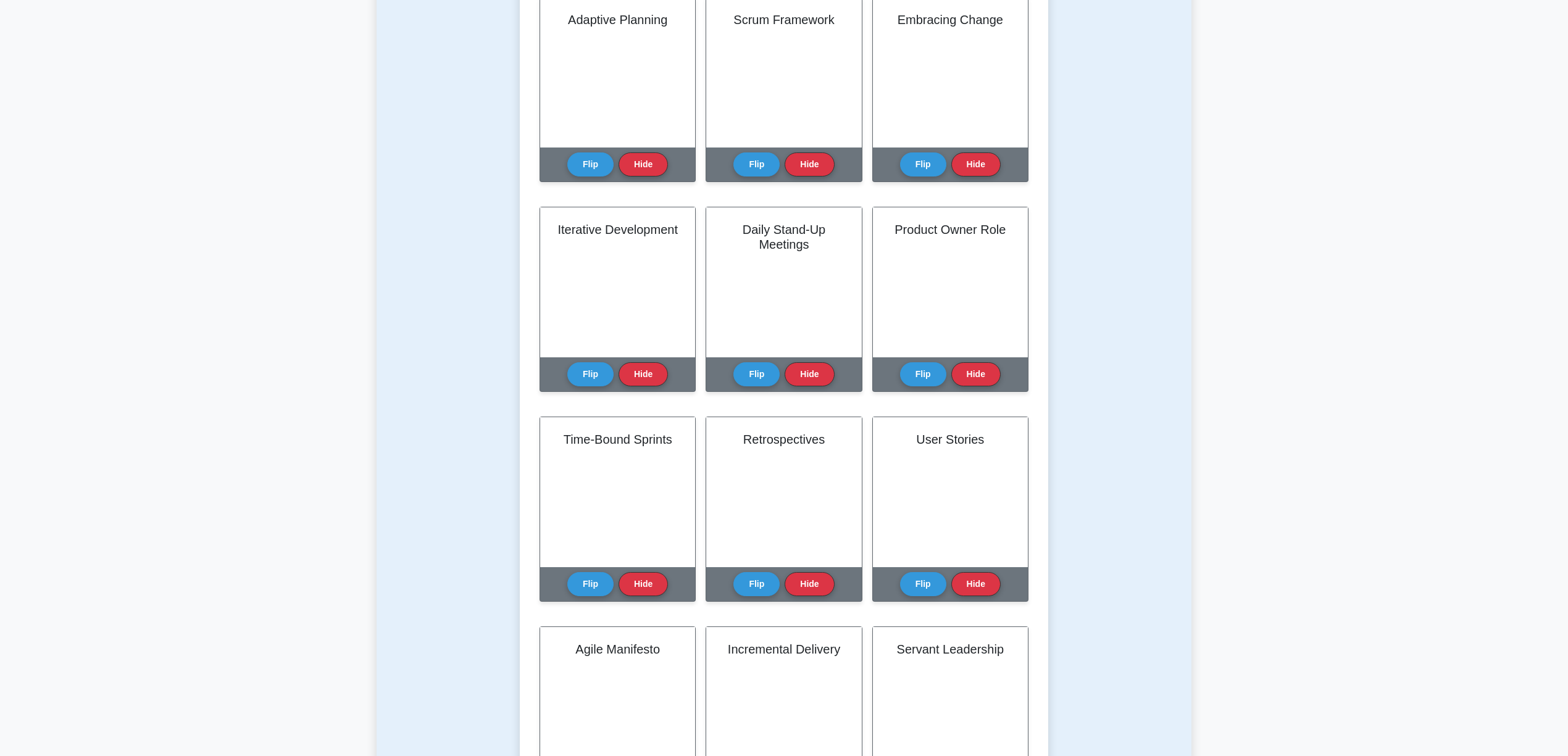
scroll to position [246, 0]
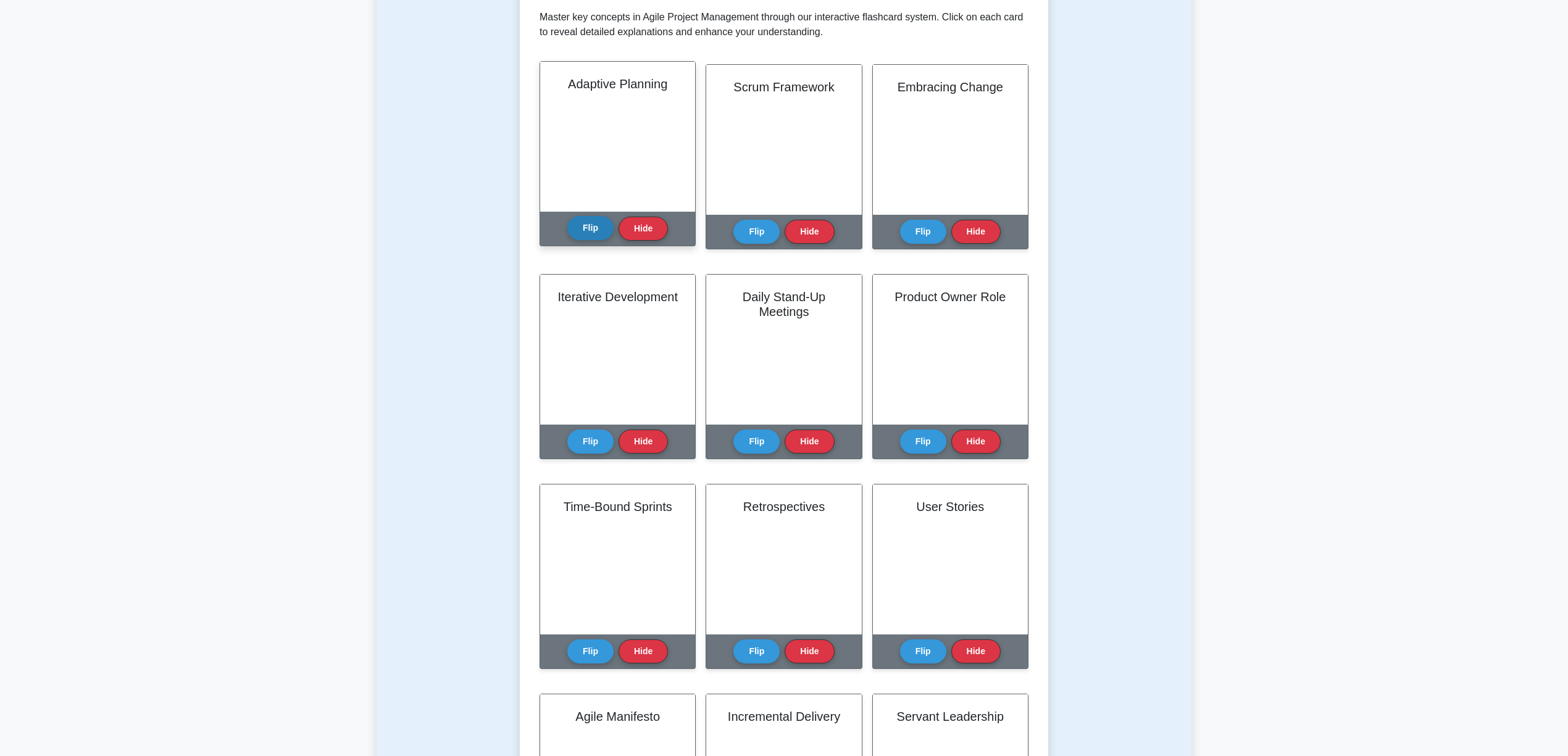
click at [594, 231] on button "Flip" at bounding box center [590, 228] width 47 height 24
click at [654, 237] on button "Hide" at bounding box center [643, 228] width 49 height 24
click at [603, 230] on button "Flip" at bounding box center [590, 228] width 47 height 24
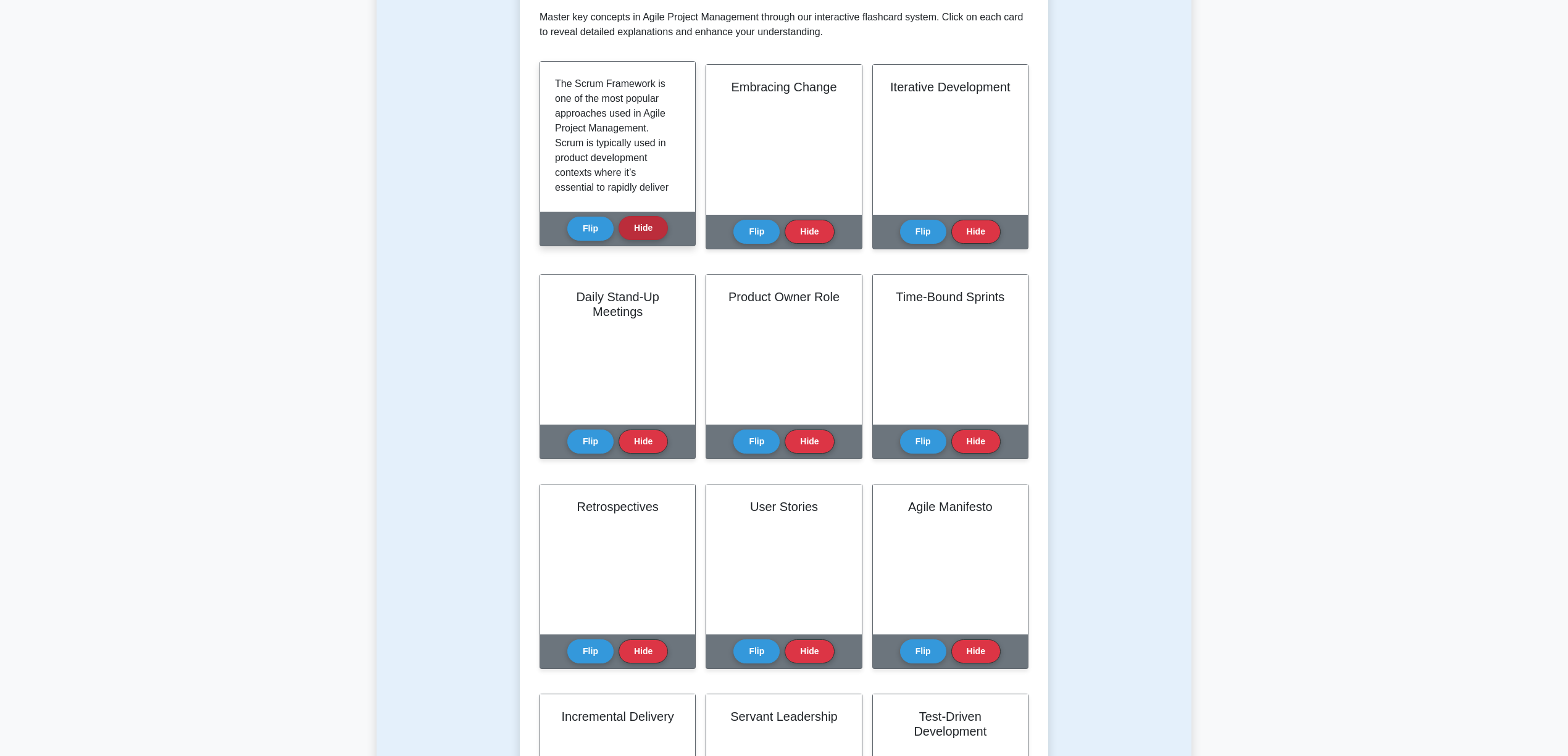
click at [635, 232] on button "Hide" at bounding box center [643, 228] width 49 height 24
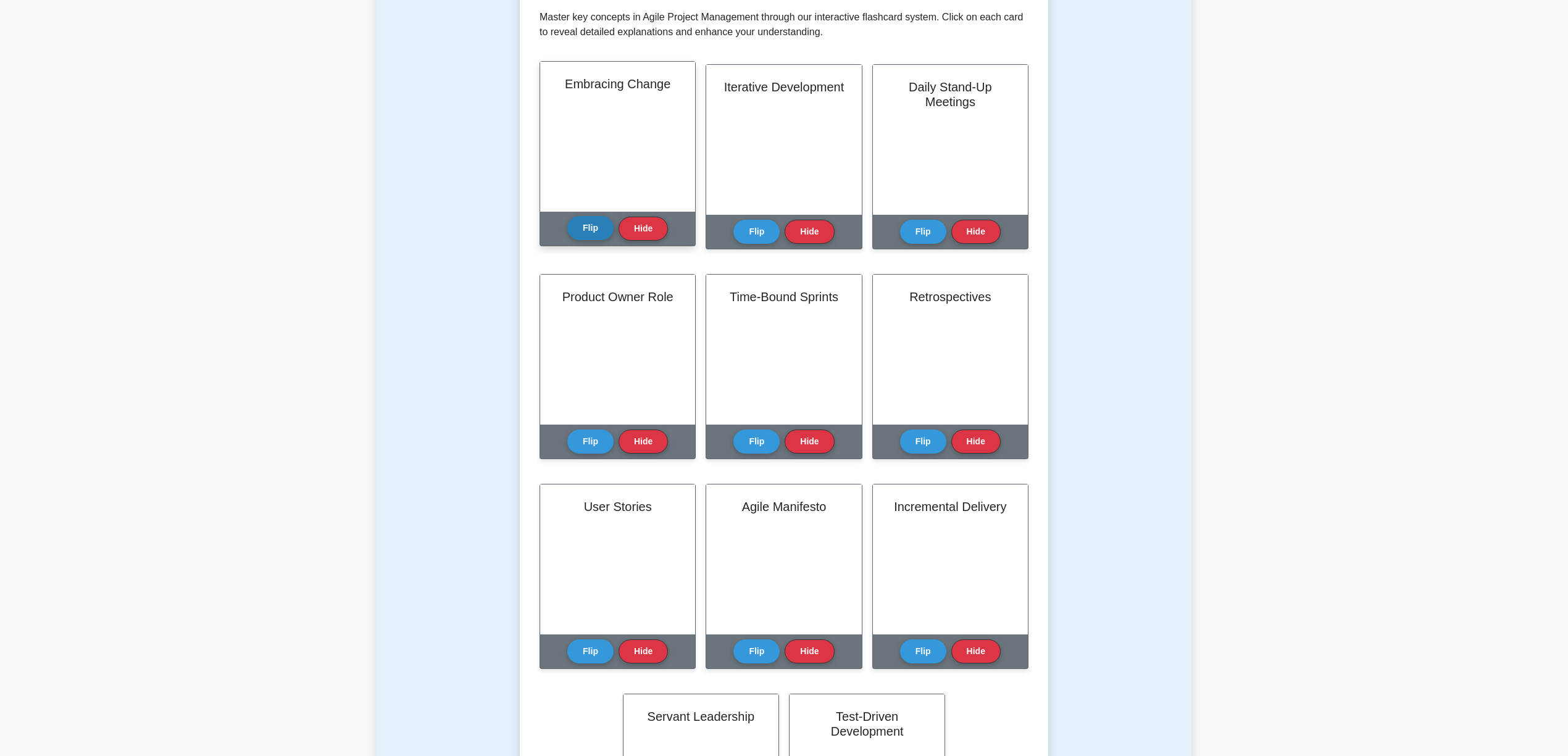
click at [594, 230] on button "Flip" at bounding box center [590, 228] width 47 height 24
click at [643, 237] on button "Hide" at bounding box center [643, 228] width 49 height 24
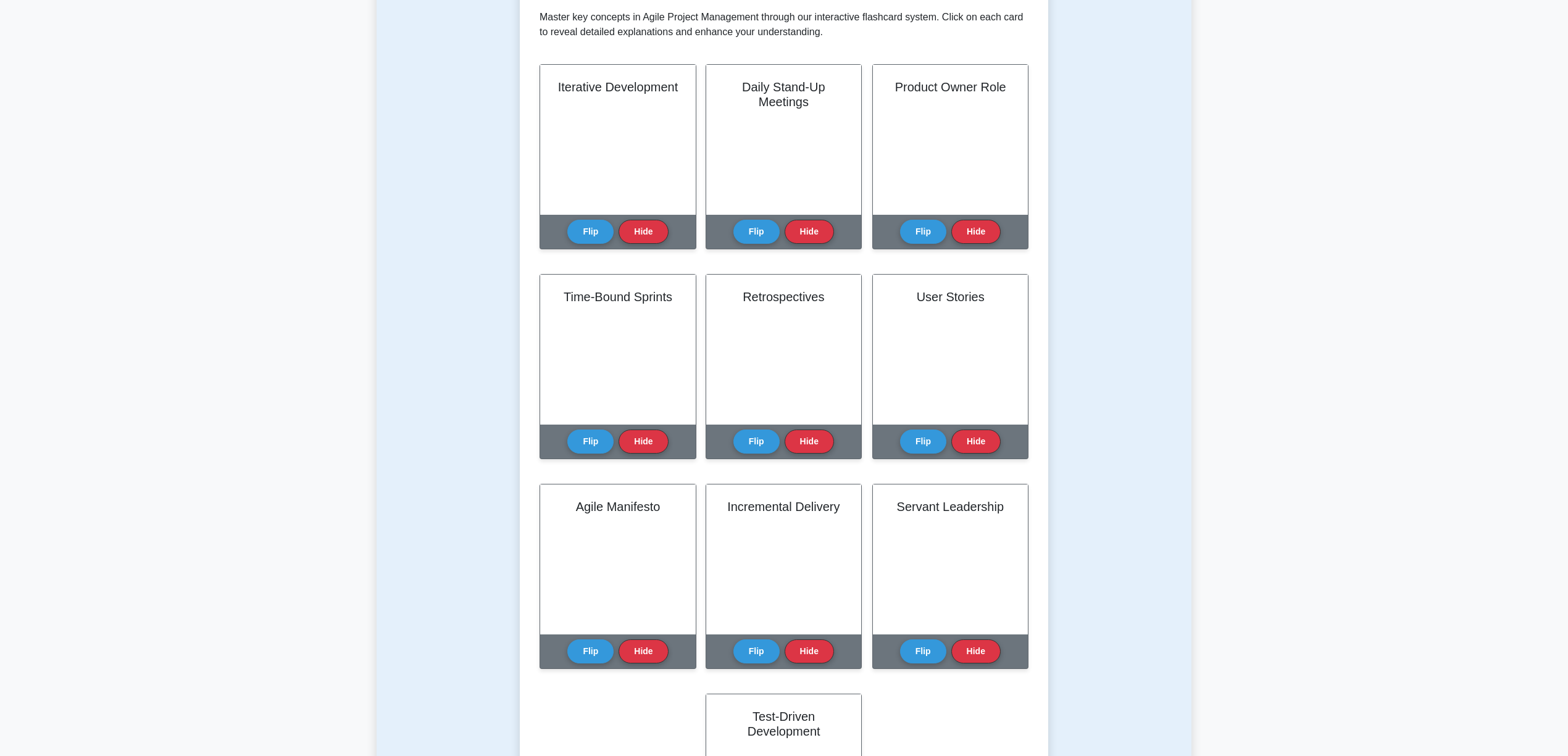
click at [643, 237] on button "Hide" at bounding box center [643, 231] width 49 height 24
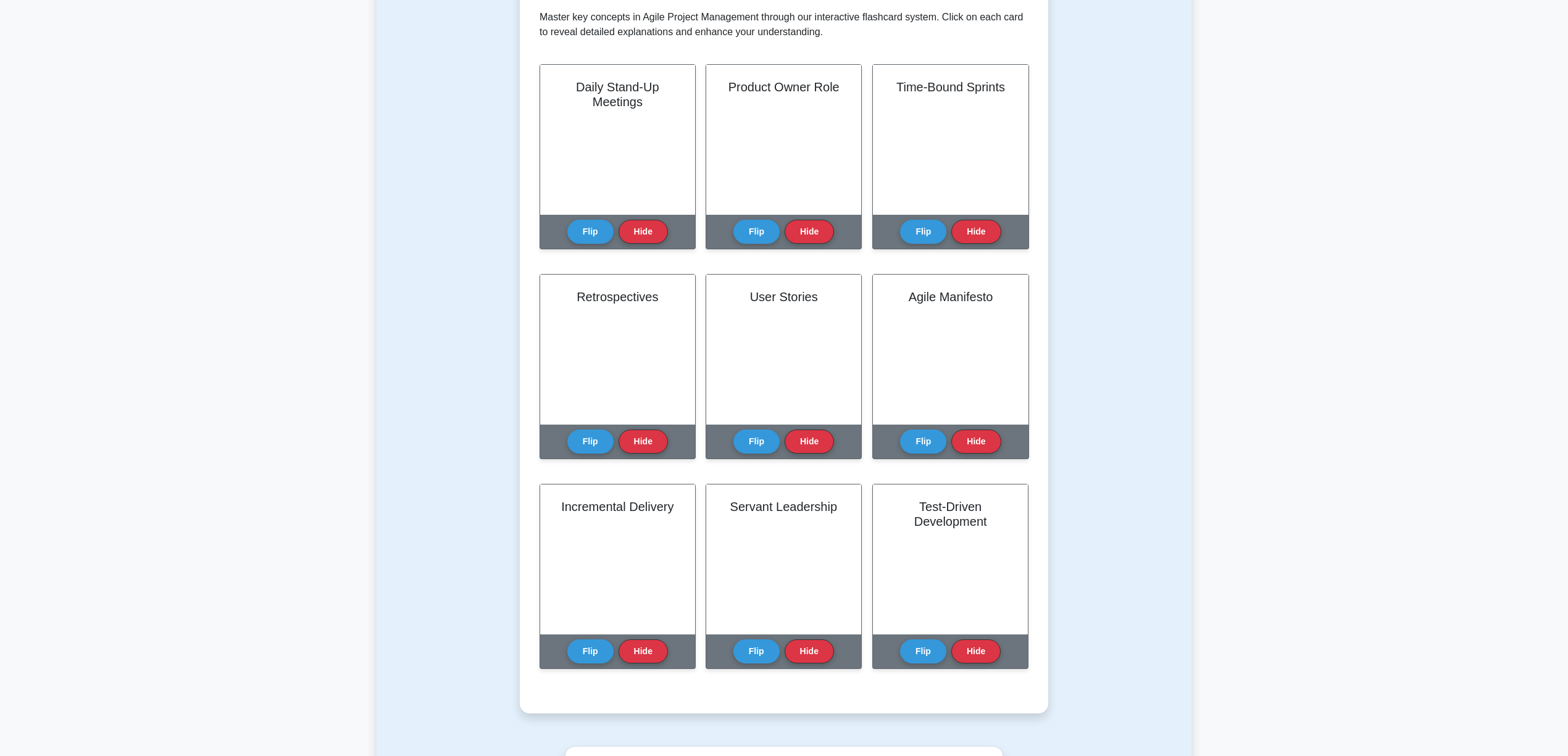
click at [643, 237] on button "Hide" at bounding box center [643, 231] width 49 height 24
click at [785, 237] on button "Hide" at bounding box center [809, 231] width 49 height 24
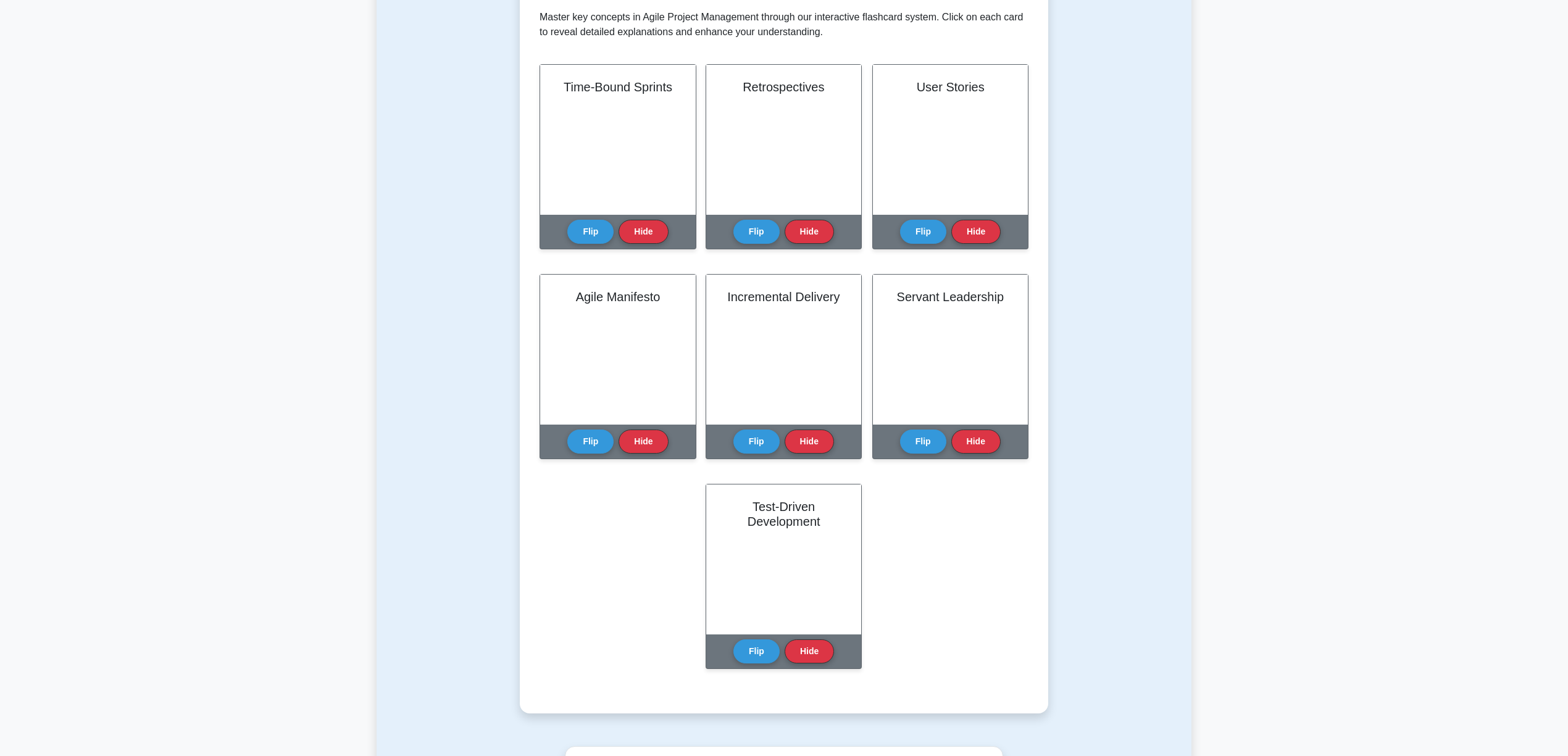
click at [643, 237] on button "Hide" at bounding box center [643, 231] width 49 height 24
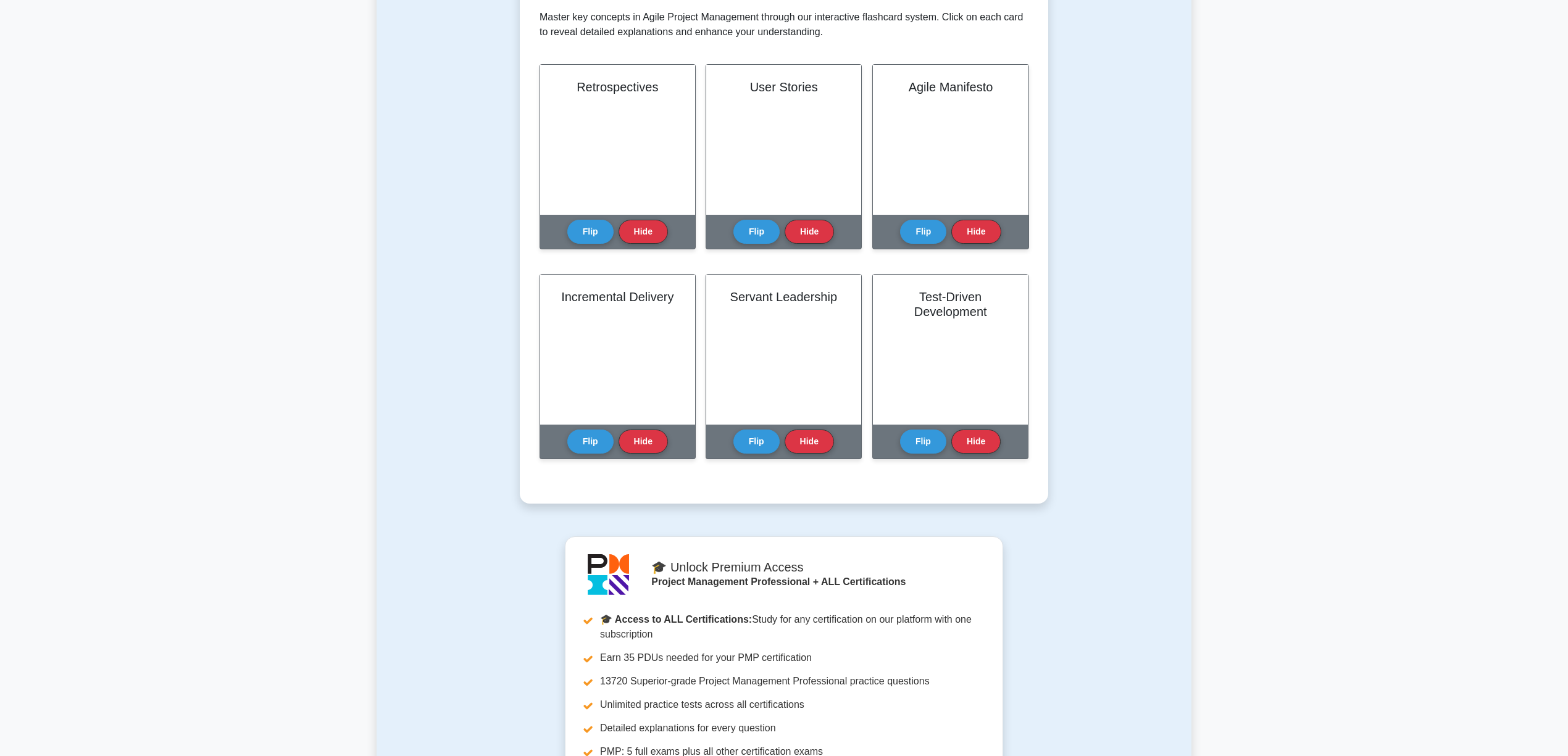
click at [643, 237] on button "Hide" at bounding box center [643, 231] width 49 height 24
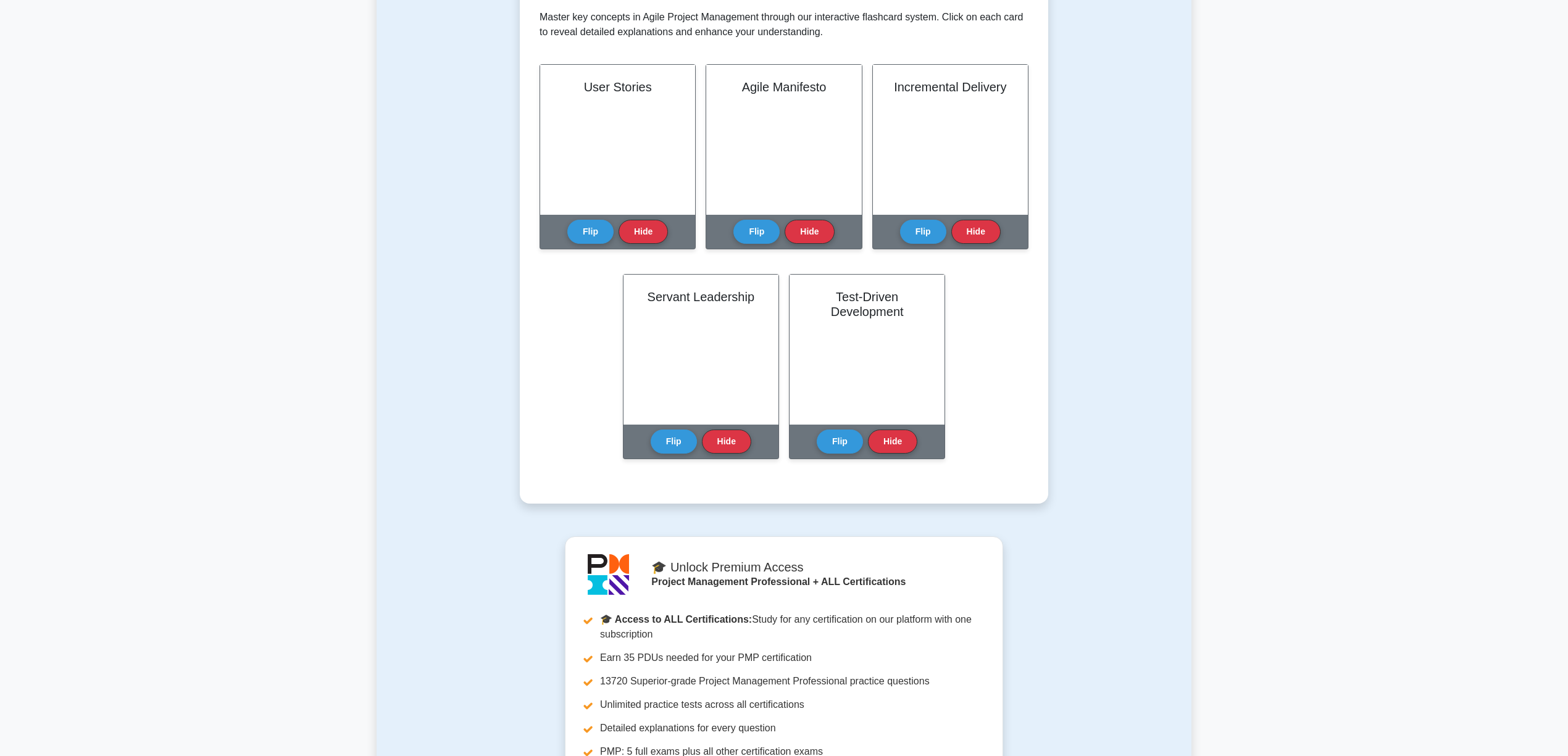
click at [643, 237] on button "Hide" at bounding box center [643, 231] width 49 height 24
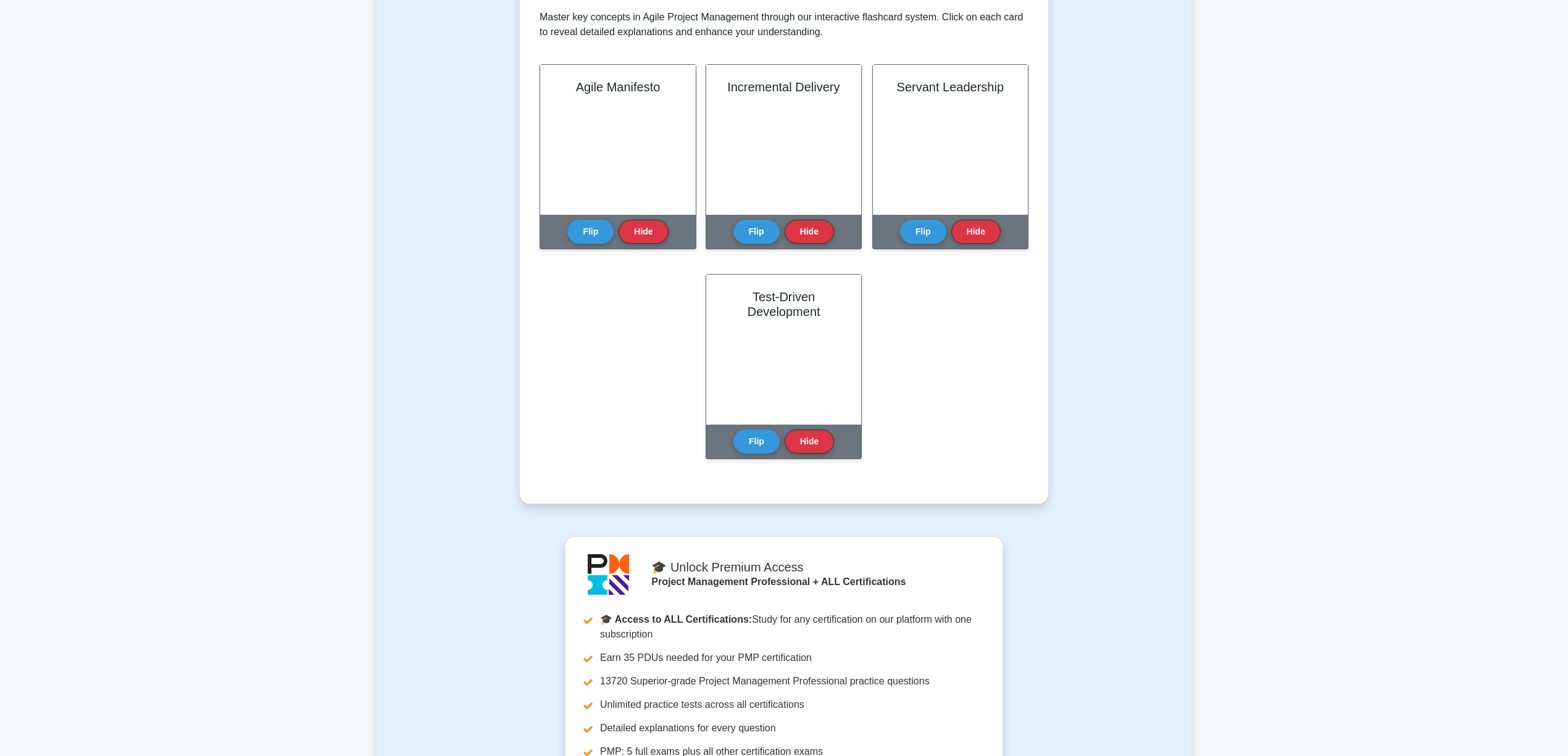
click at [643, 237] on button "Hide" at bounding box center [643, 231] width 49 height 24
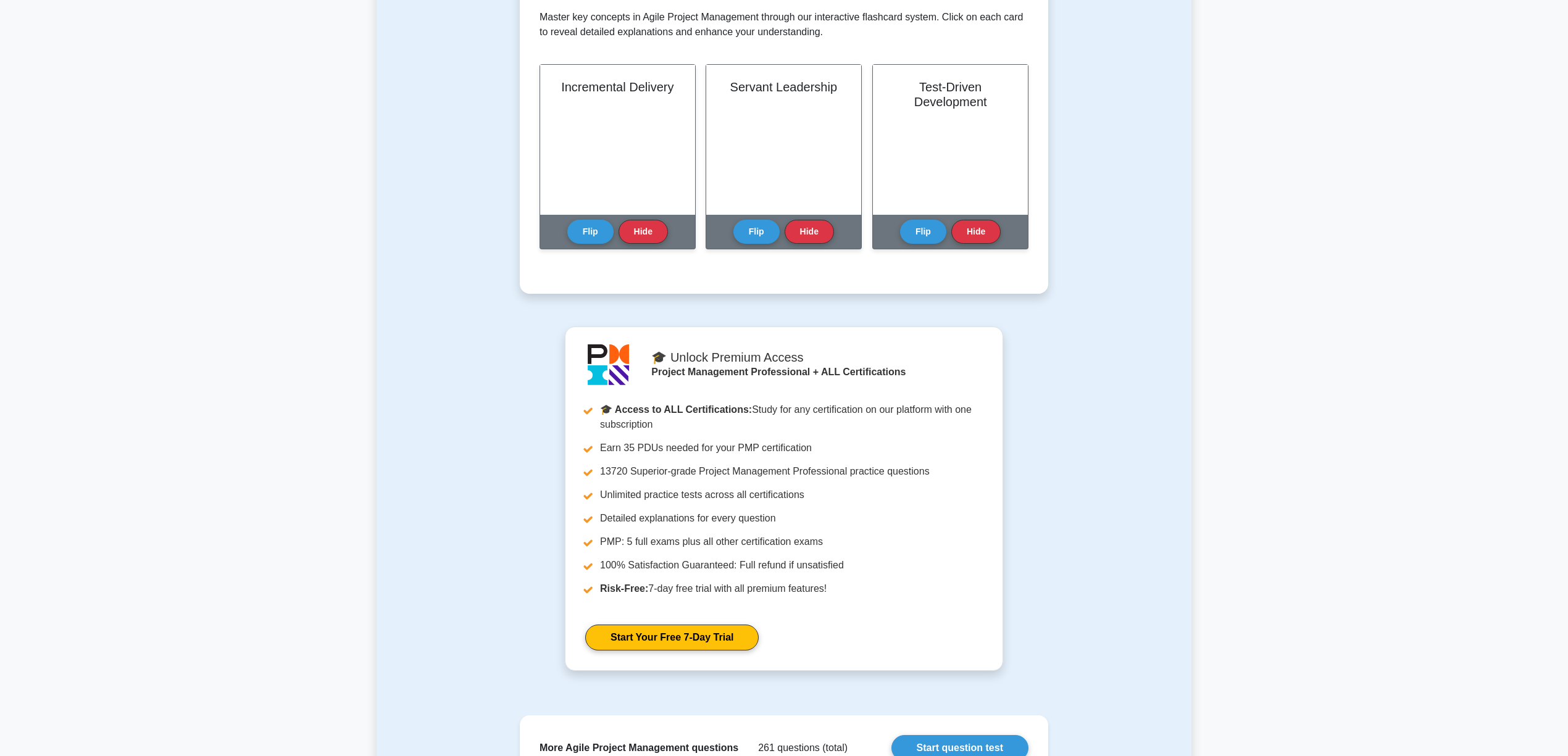
click at [643, 237] on button "Hide" at bounding box center [643, 231] width 49 height 24
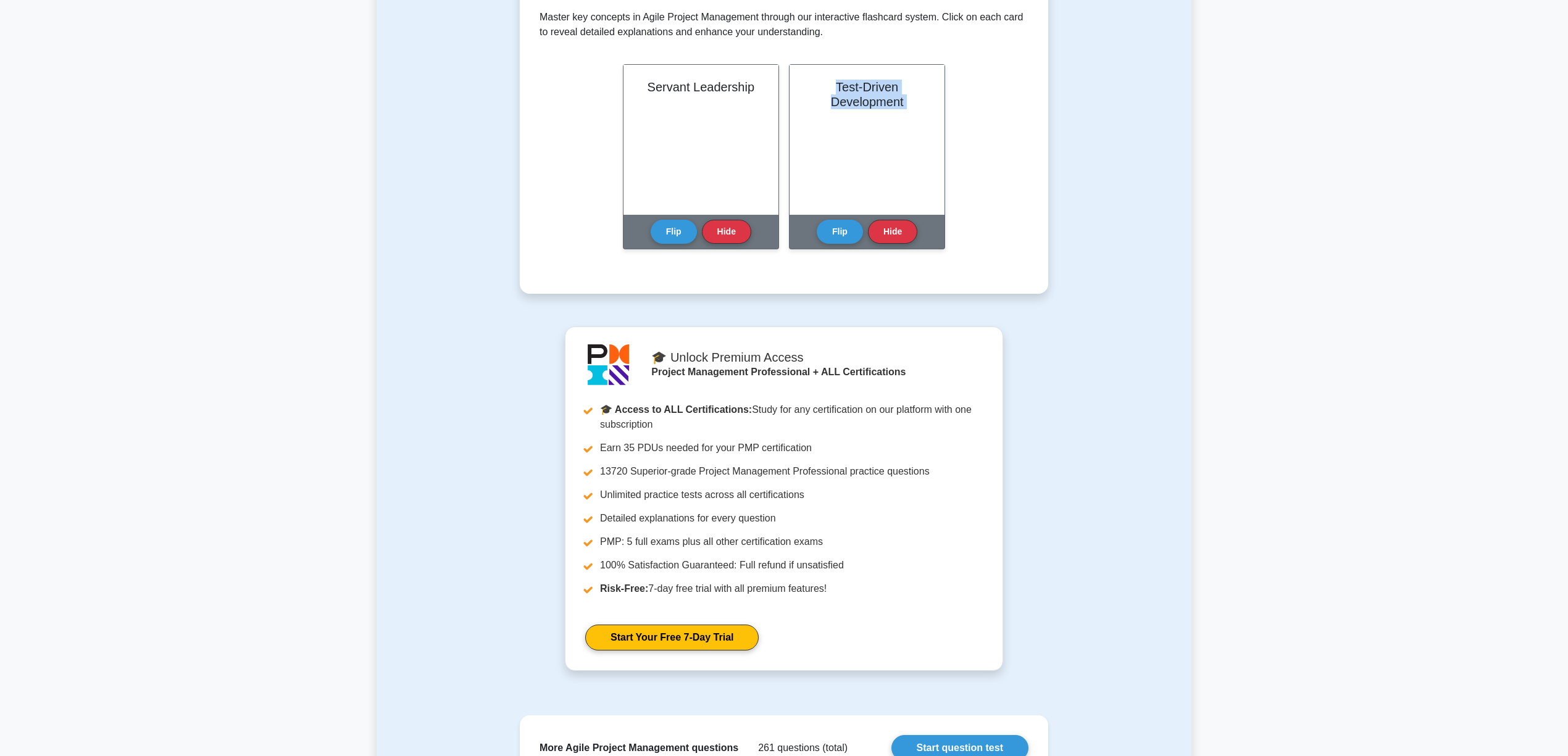
click at [643, 237] on div "Servant Leadership In Agile Project Management, the concept of Servant Leadersh…" at bounding box center [701, 156] width 156 height 185
drag, startPoint x: 692, startPoint y: 220, endPoint x: 740, endPoint y: 222, distance: 48.0
click at [707, 218] on div "Flip Hide" at bounding box center [700, 228] width 100 height 34
click at [741, 223] on button "Hide" at bounding box center [726, 228] width 49 height 24
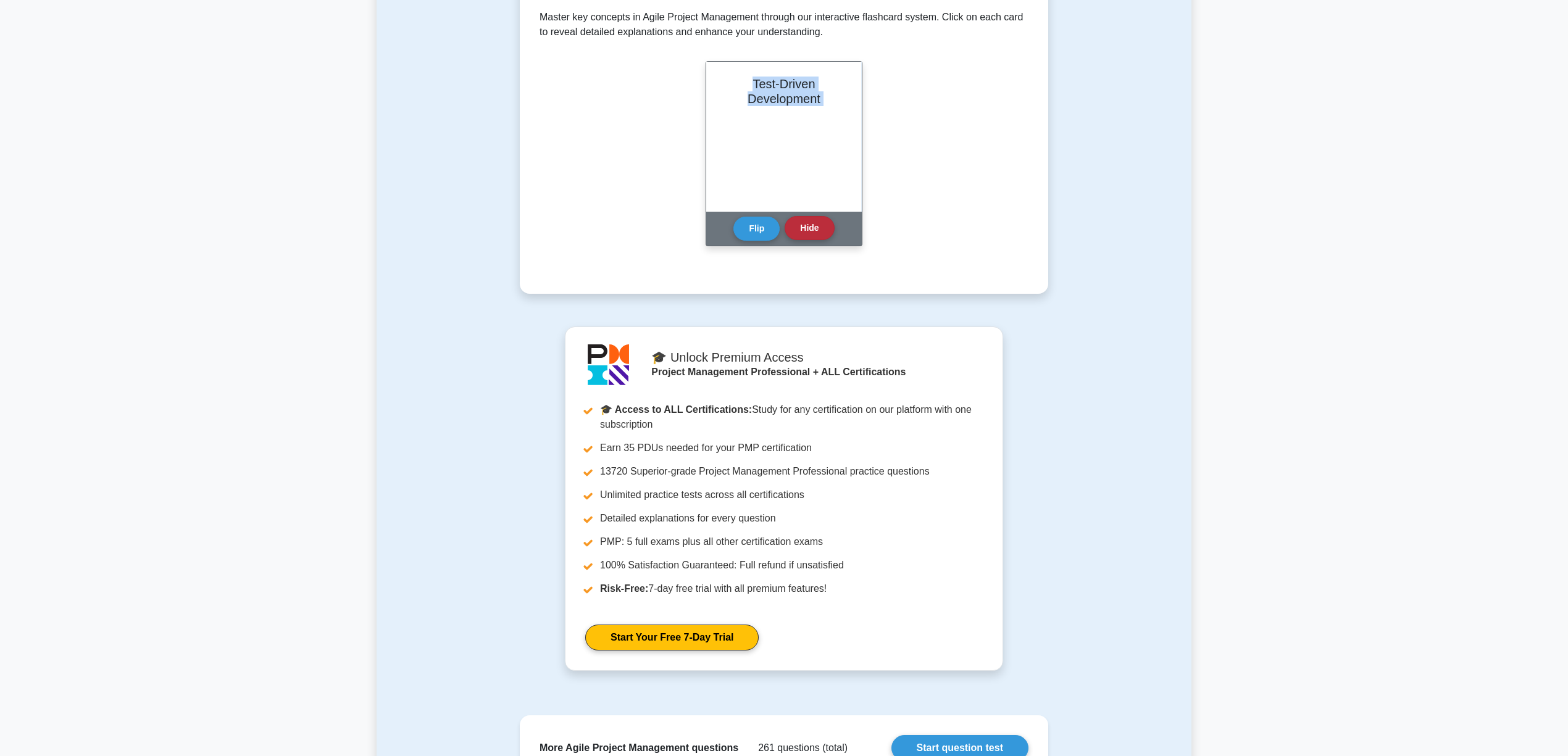
click at [801, 230] on button "Hide" at bounding box center [809, 228] width 49 height 24
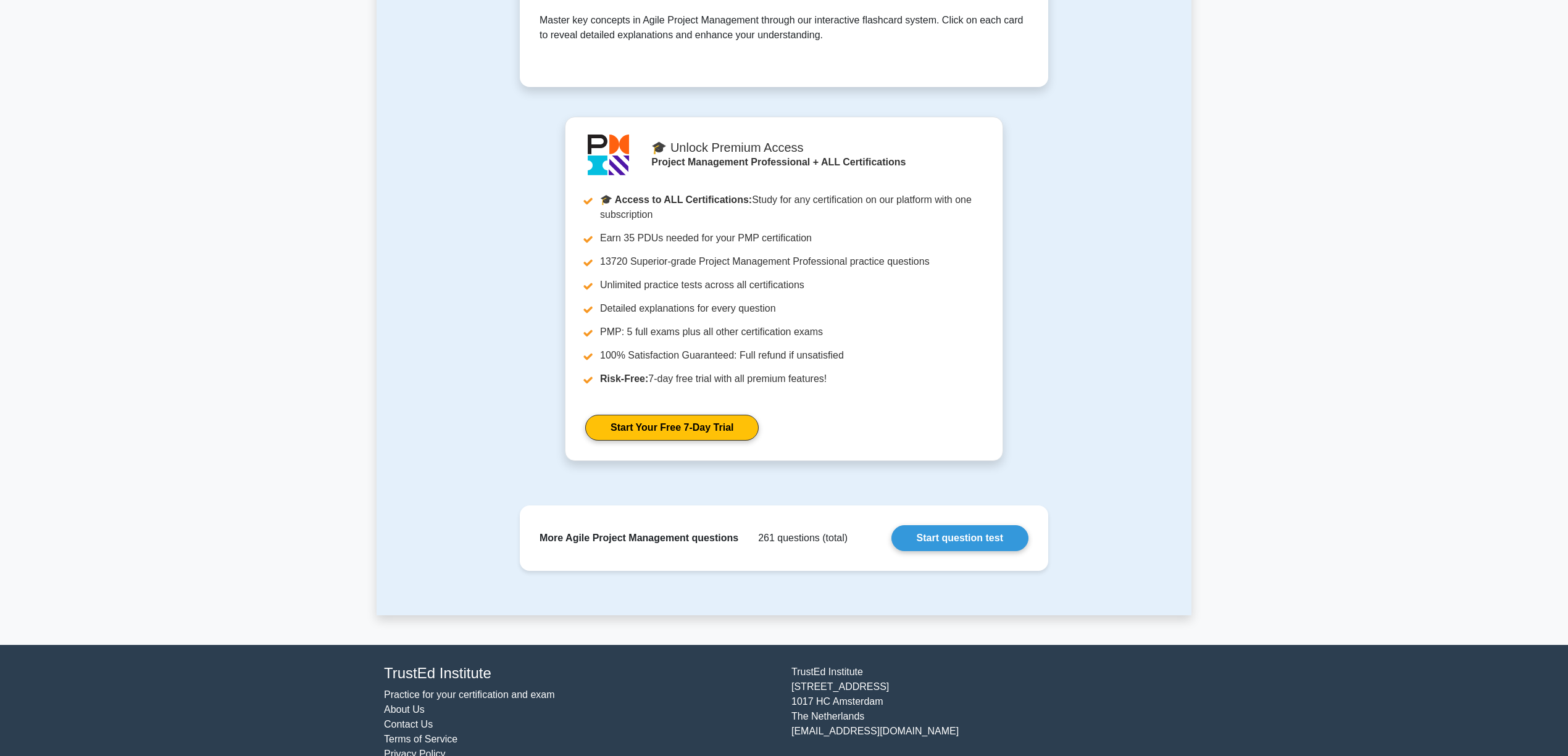
scroll to position [0, 0]
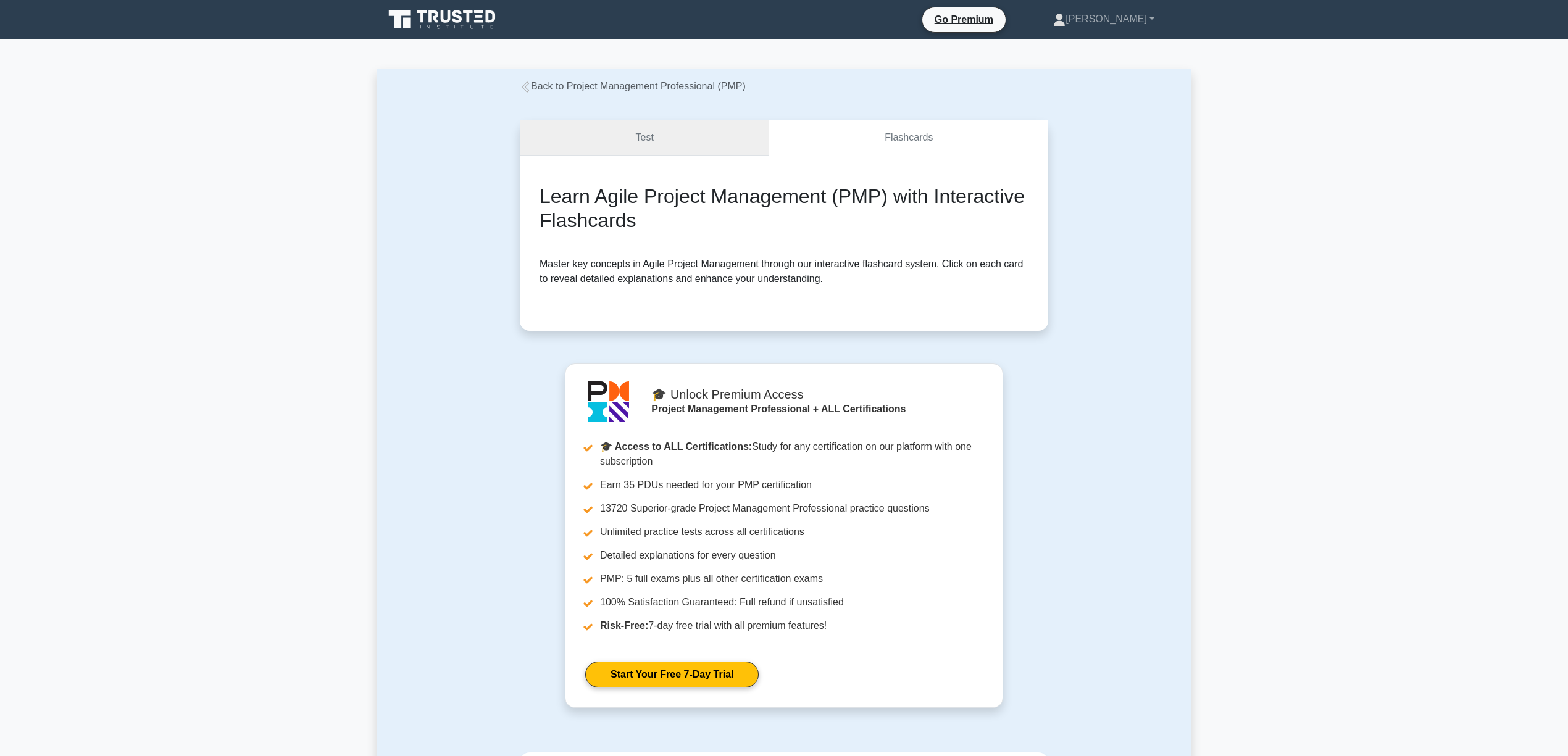
click at [677, 143] on link "Test" at bounding box center [645, 137] width 250 height 36
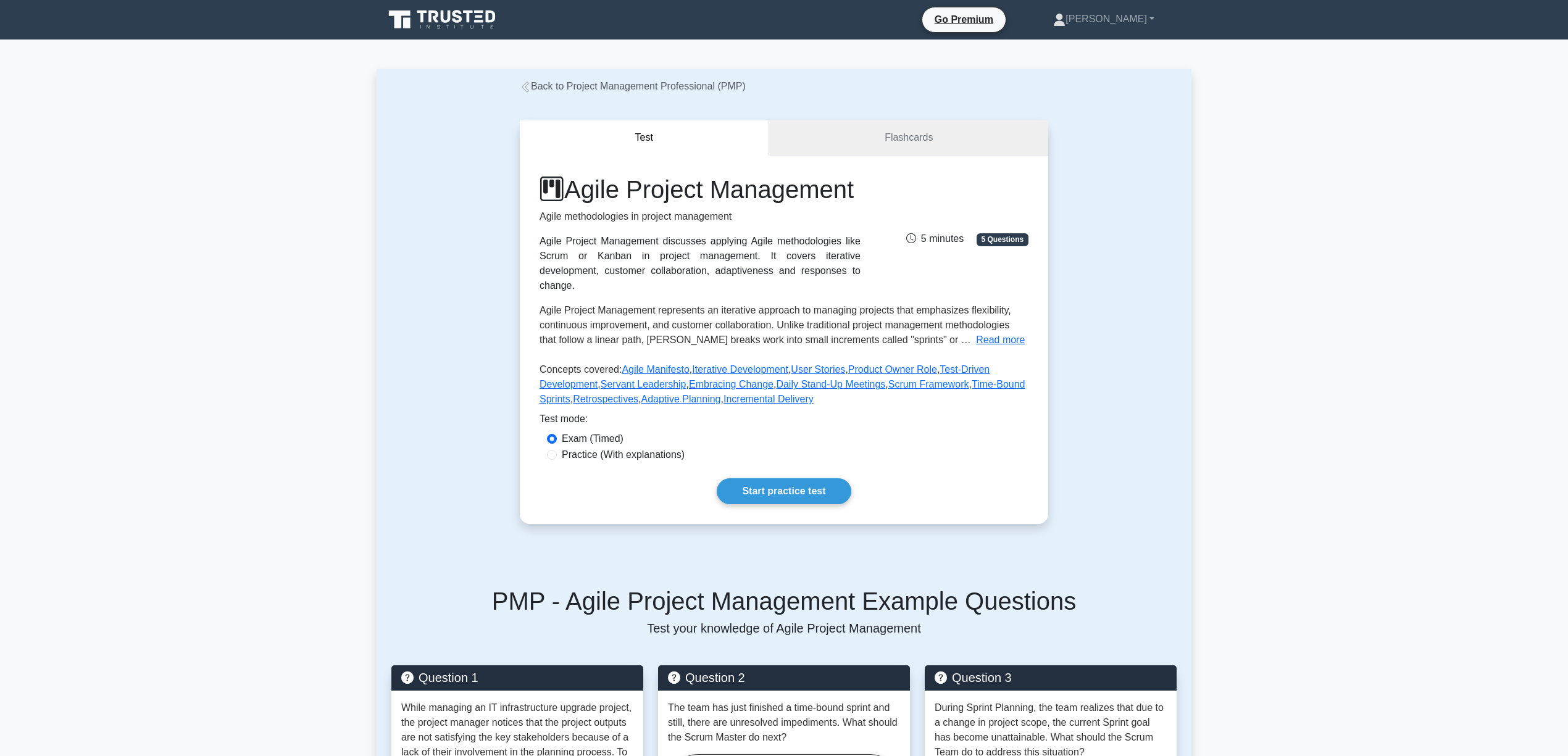
click at [876, 136] on link "Flashcards" at bounding box center [908, 137] width 279 height 36
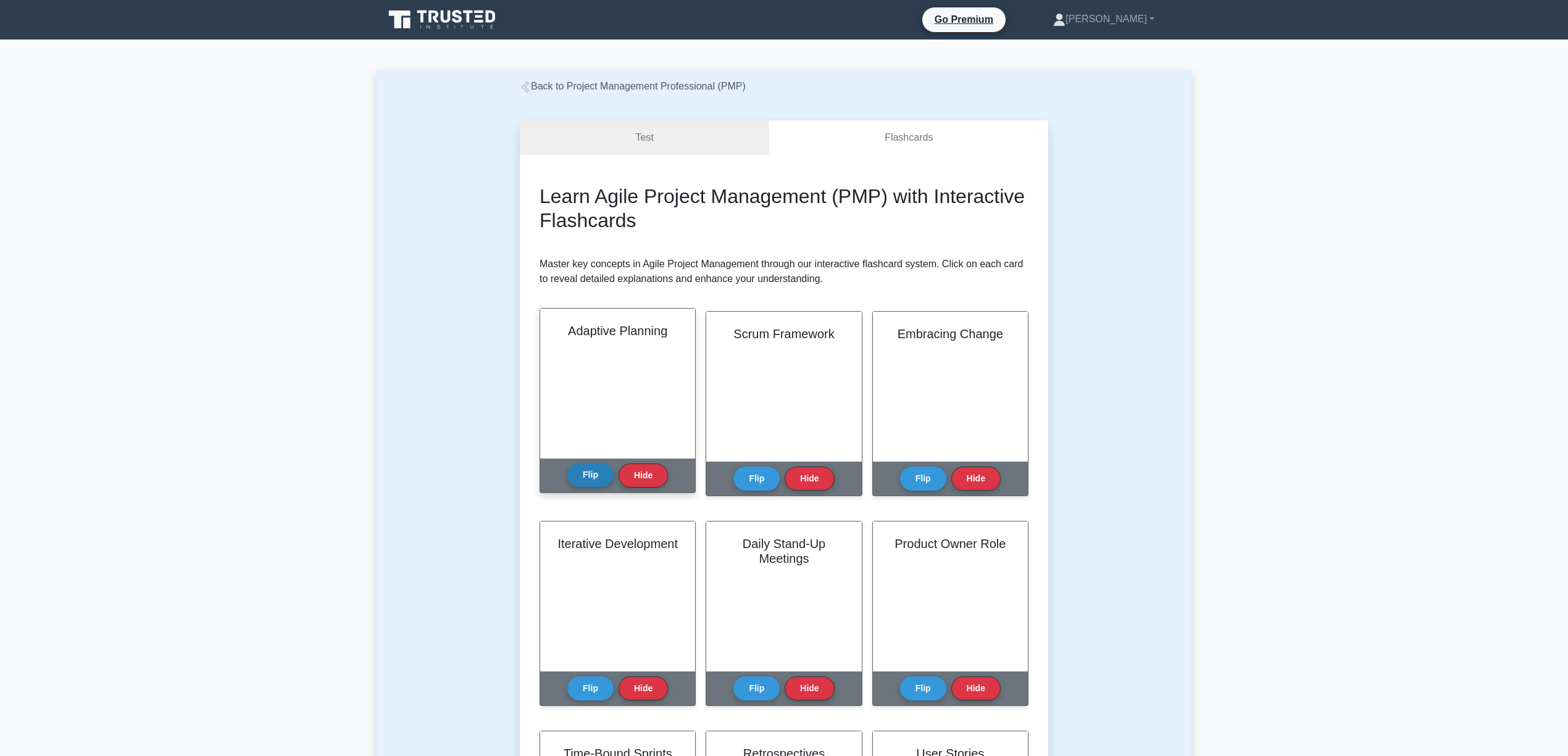
click at [575, 485] on button "Flip" at bounding box center [590, 475] width 47 height 24
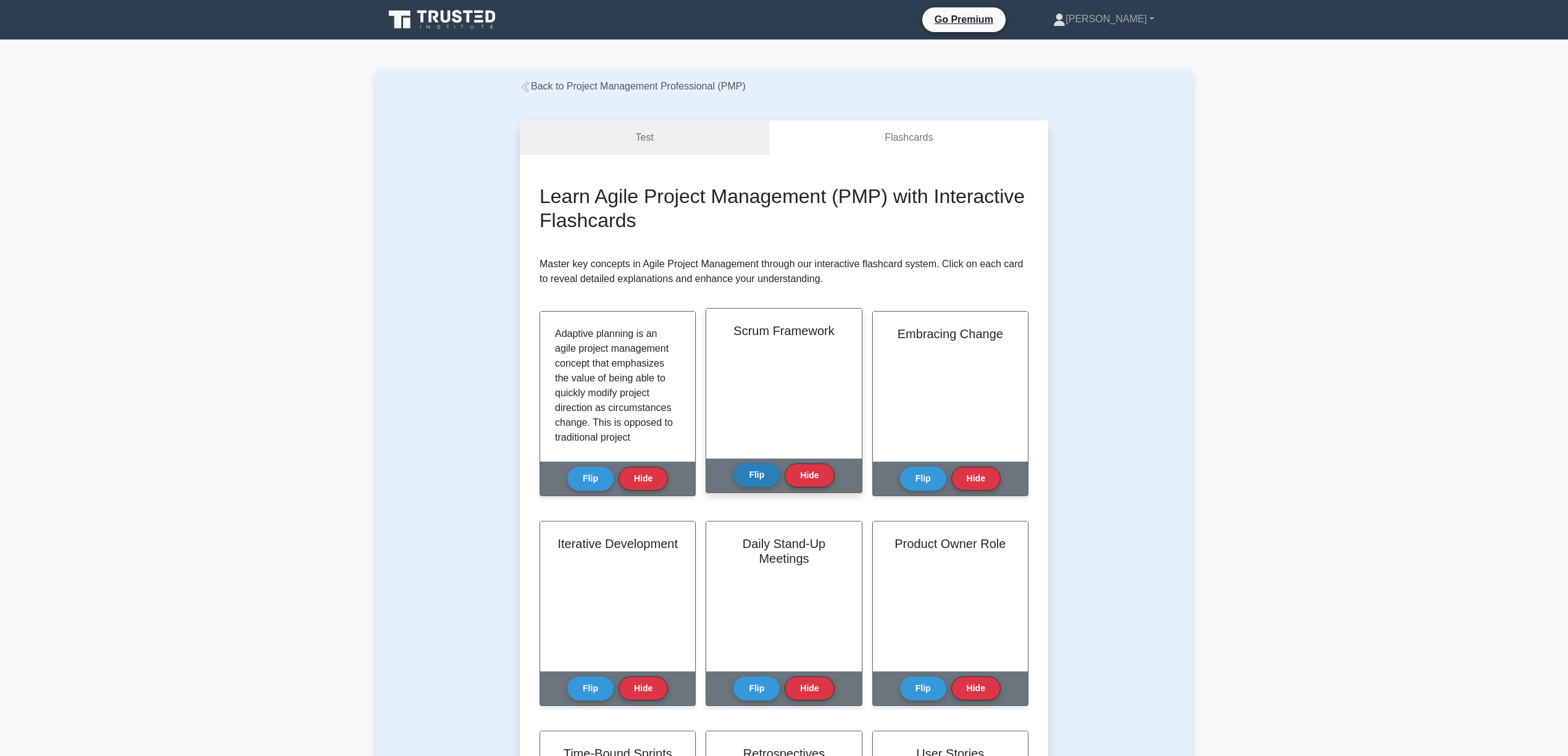
click at [754, 483] on button "Flip" at bounding box center [756, 475] width 47 height 24
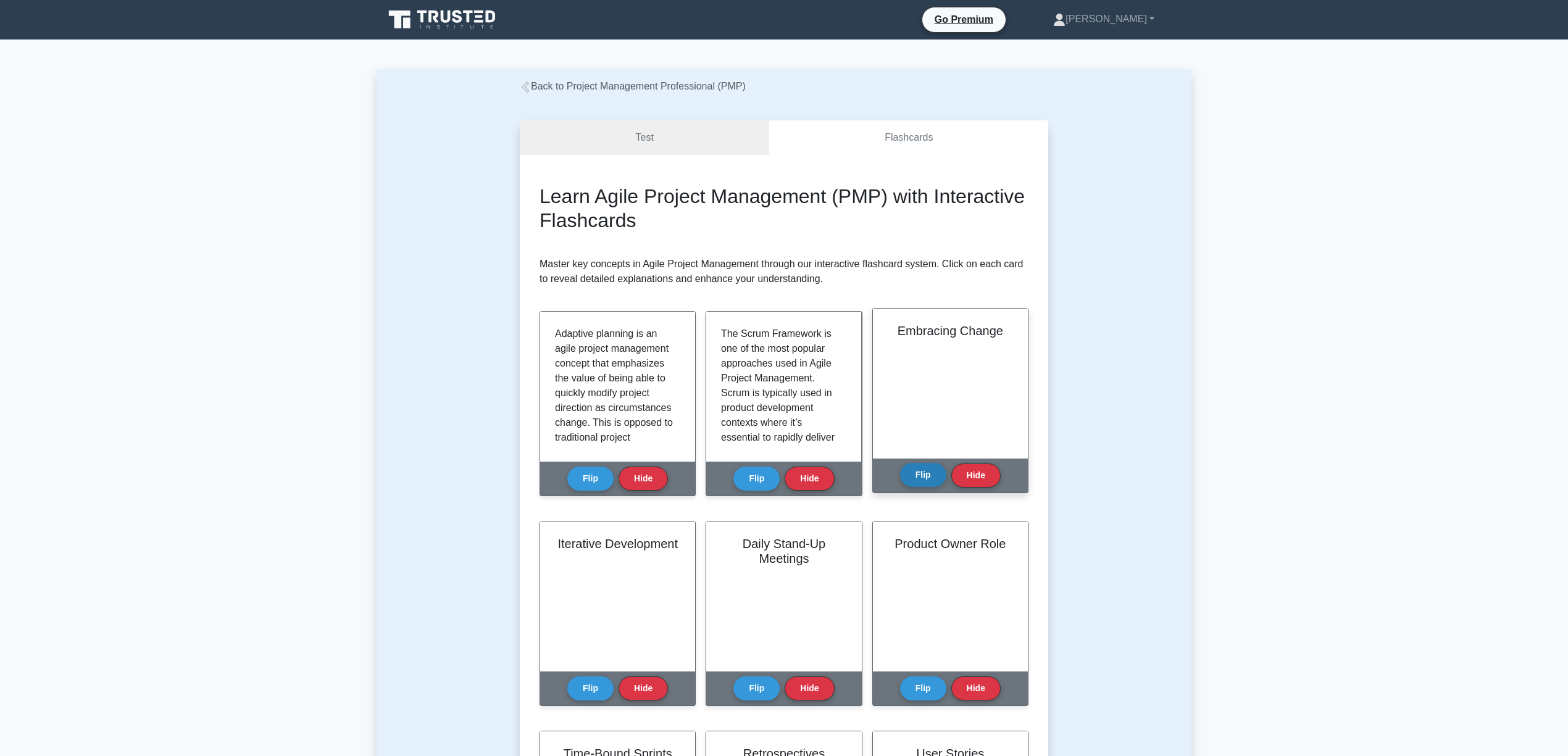
click at [931, 474] on button "Flip" at bounding box center [923, 475] width 47 height 24
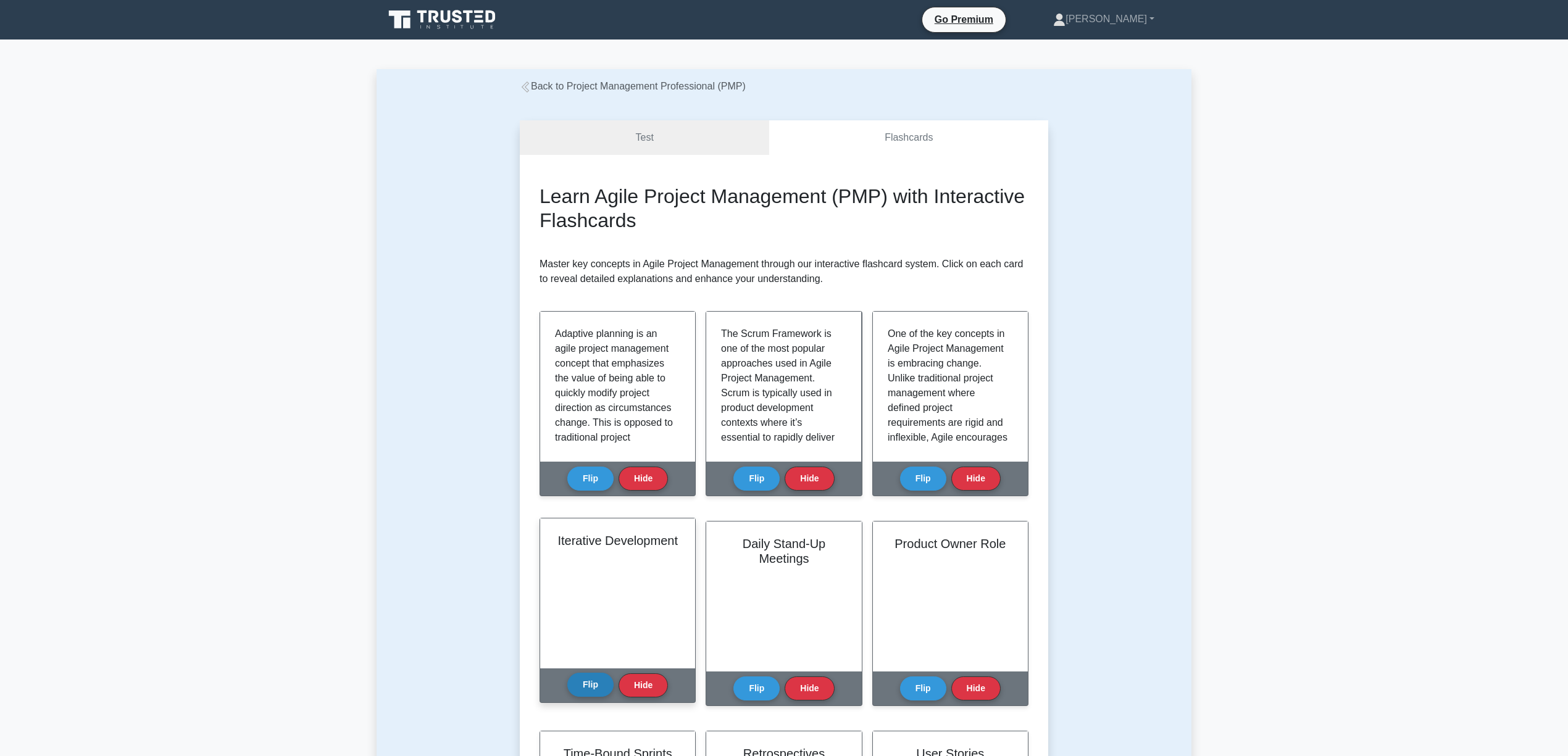
click at [576, 694] on button "Flip" at bounding box center [590, 684] width 47 height 24
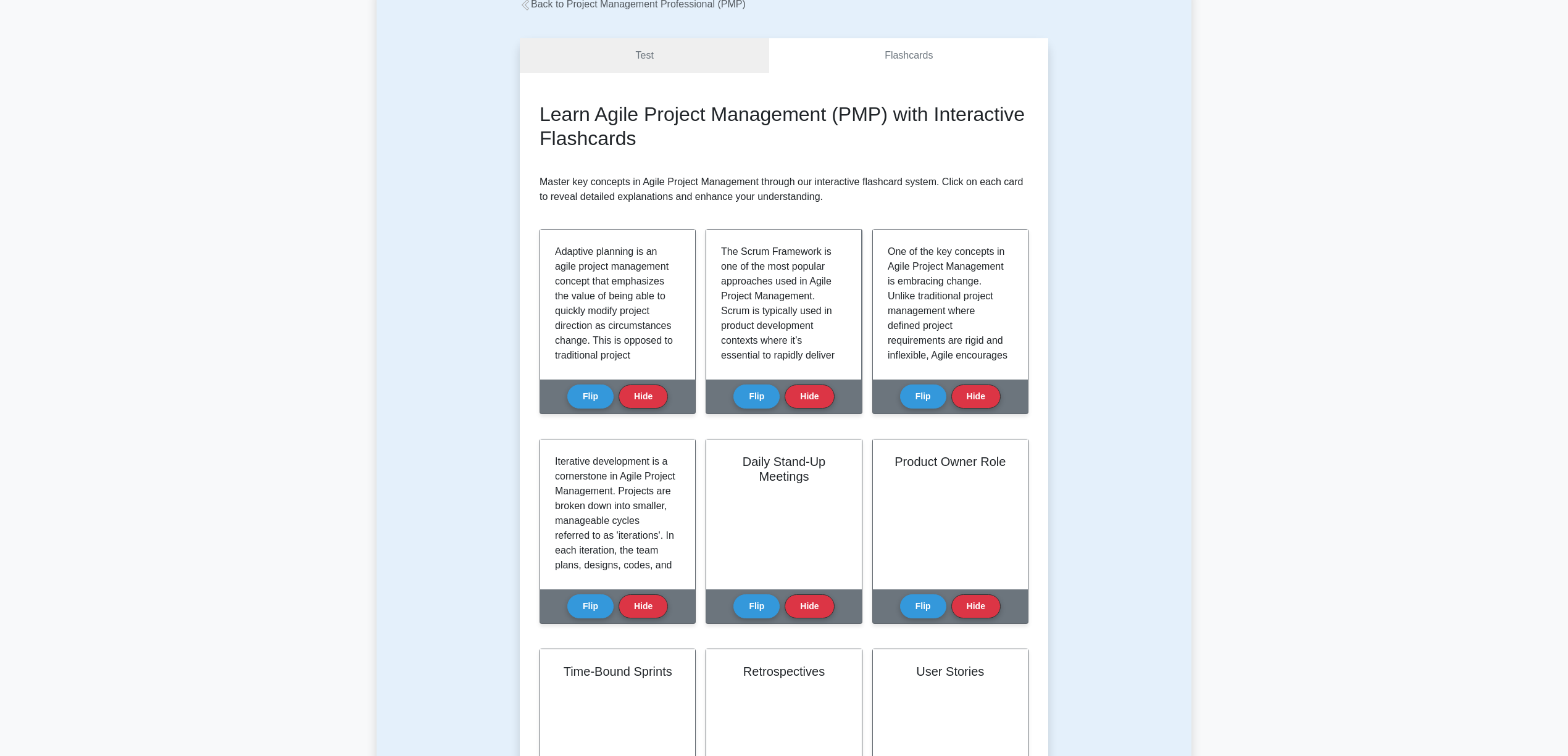
scroll to position [246, 0]
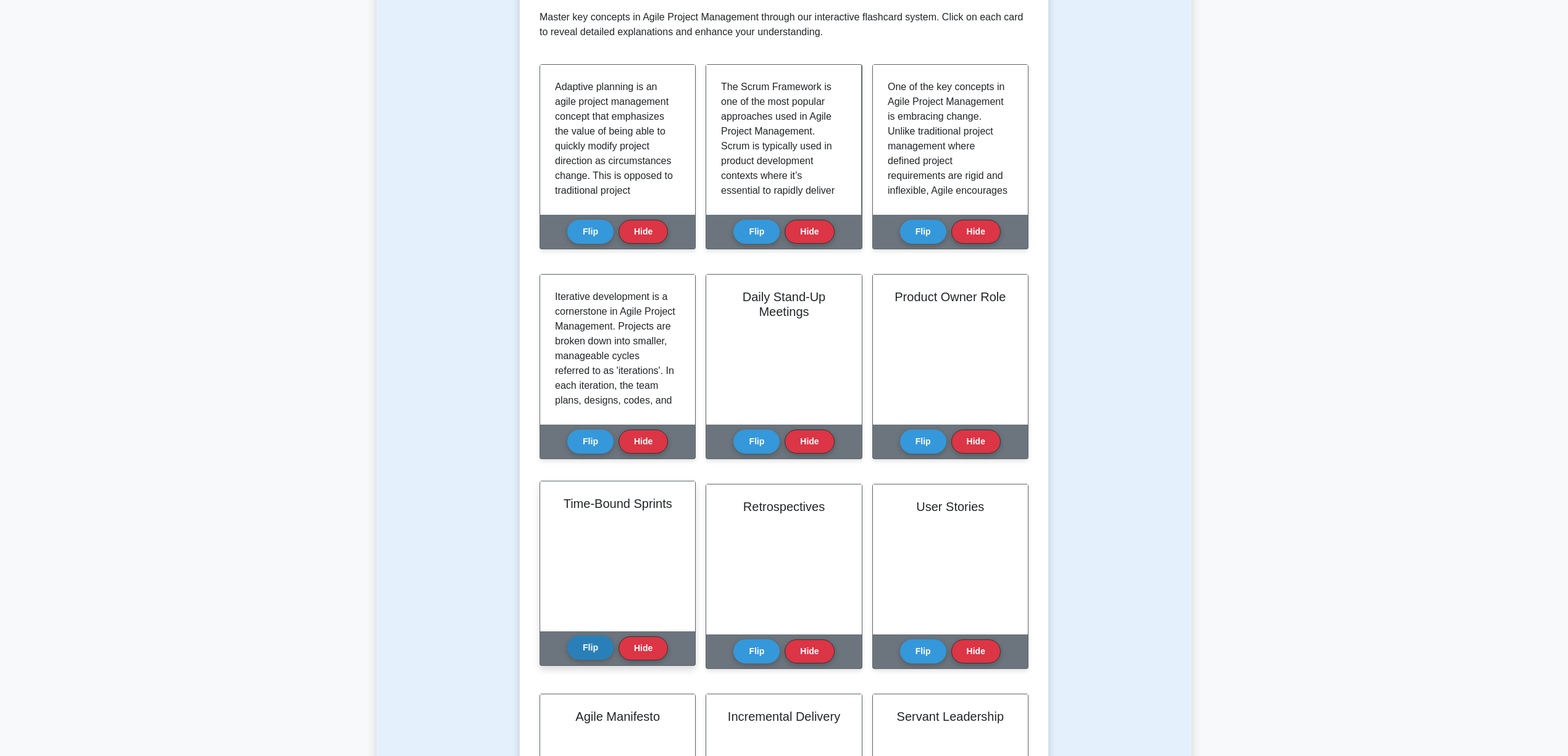
click at [601, 650] on button "Flip" at bounding box center [590, 647] width 47 height 24
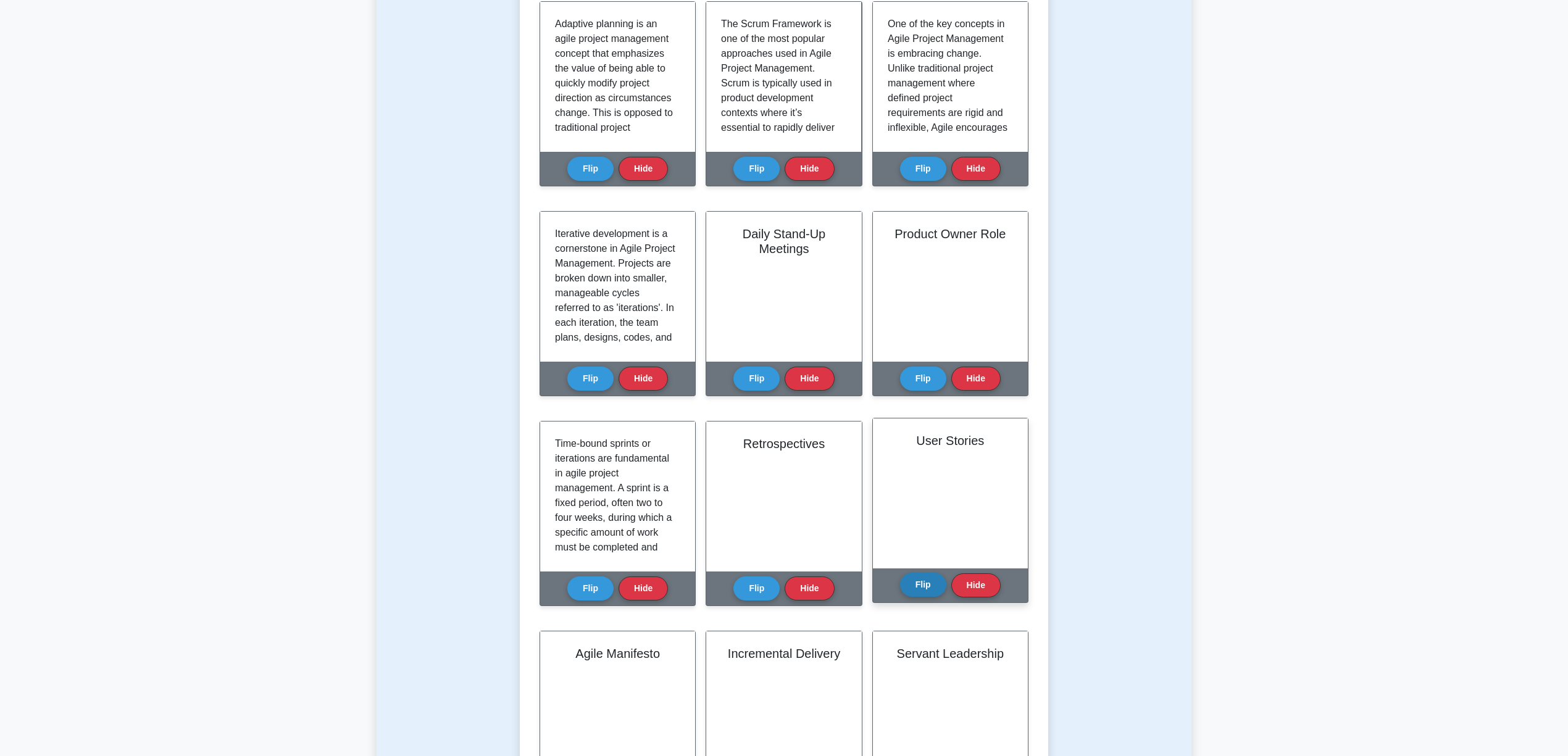
scroll to position [411, 0]
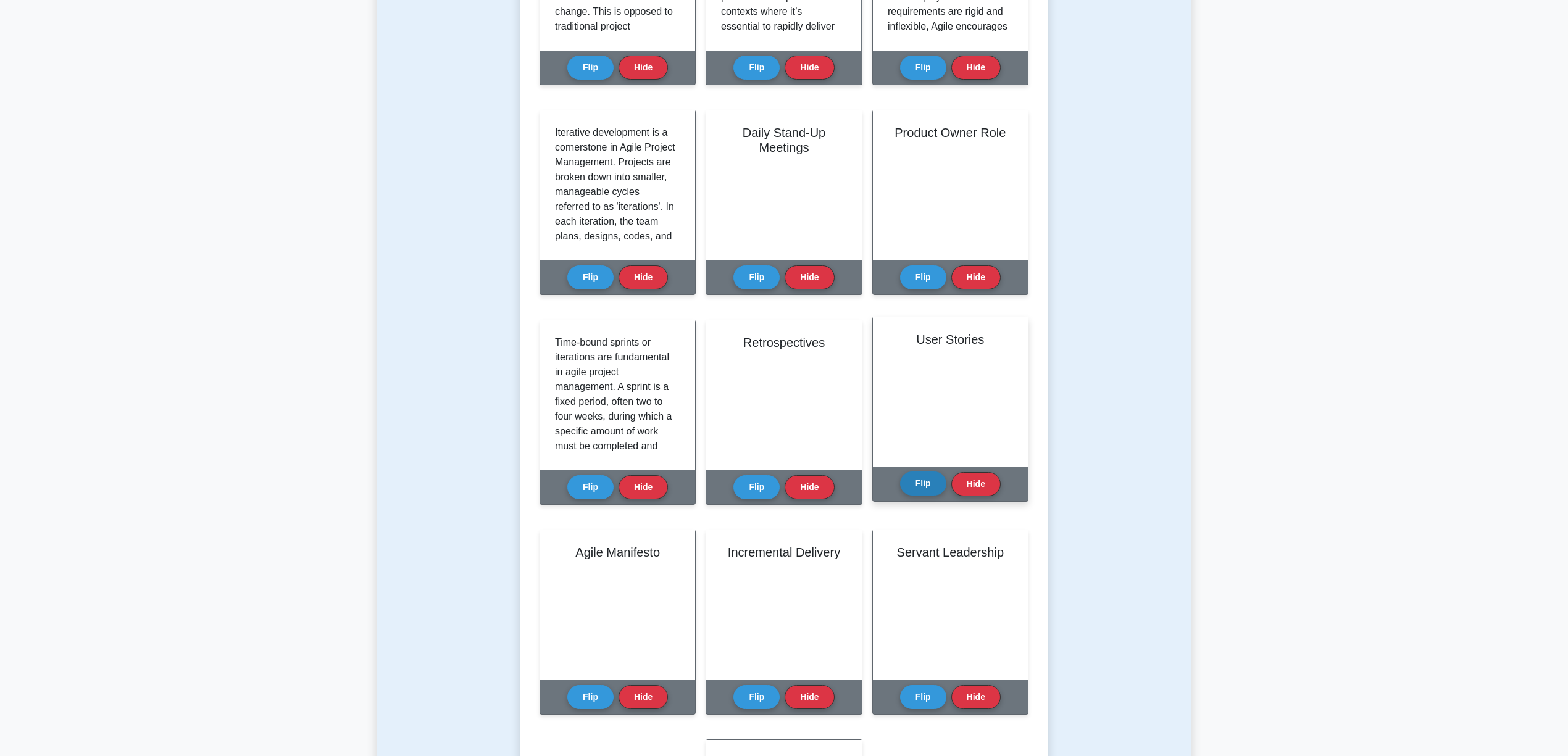
click at [922, 484] on button "Flip" at bounding box center [923, 483] width 47 height 24
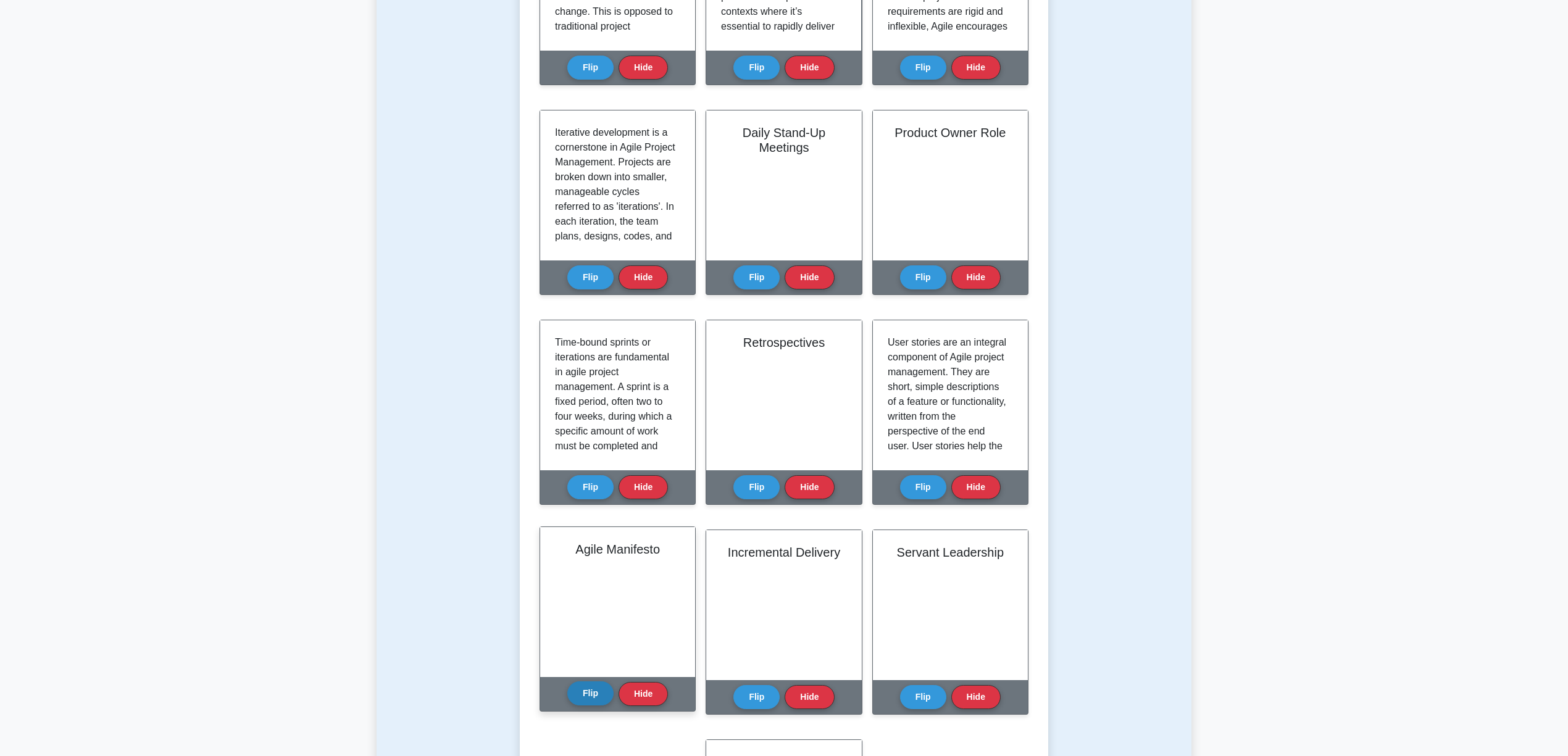
click at [601, 694] on button "Flip" at bounding box center [590, 693] width 47 height 24
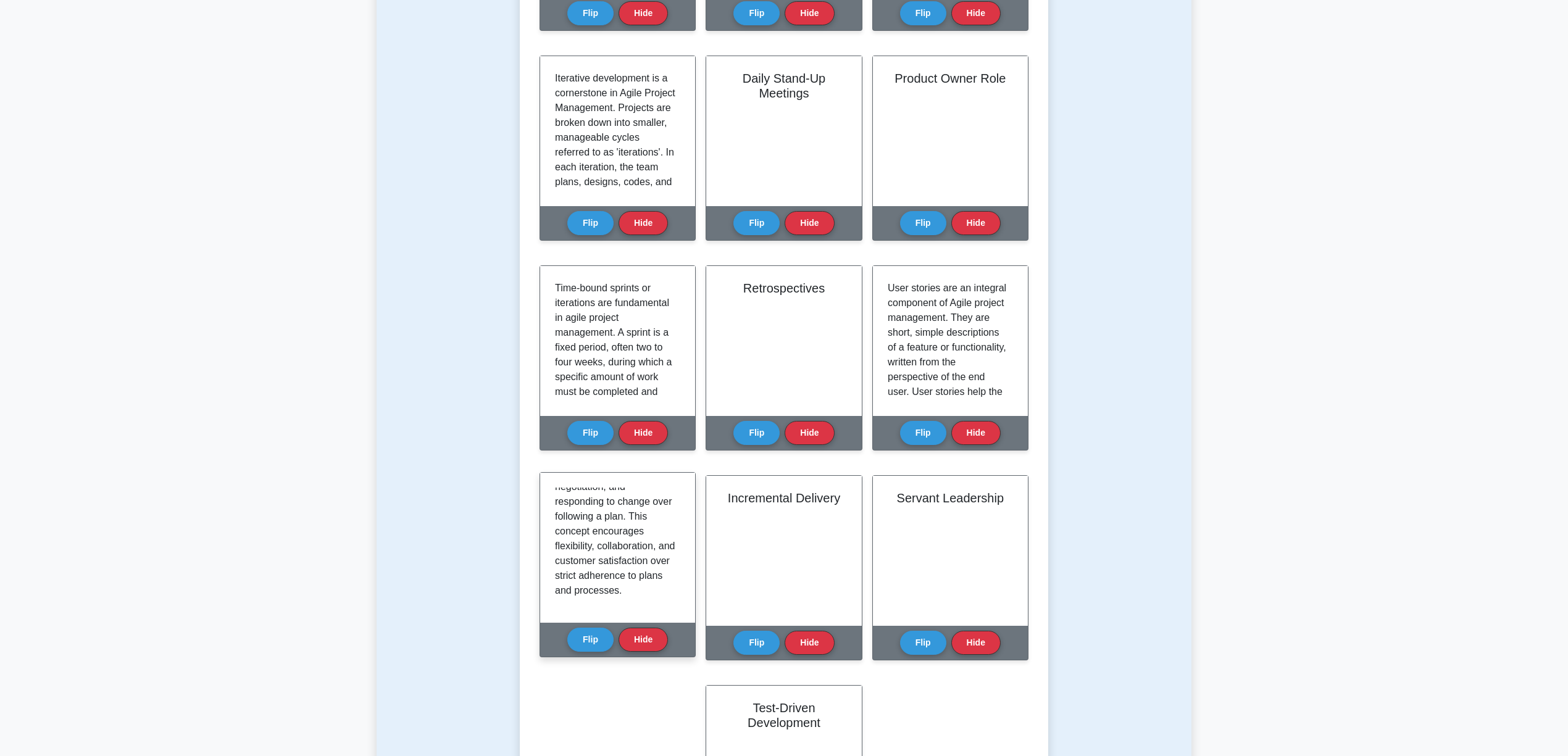
scroll to position [494, 0]
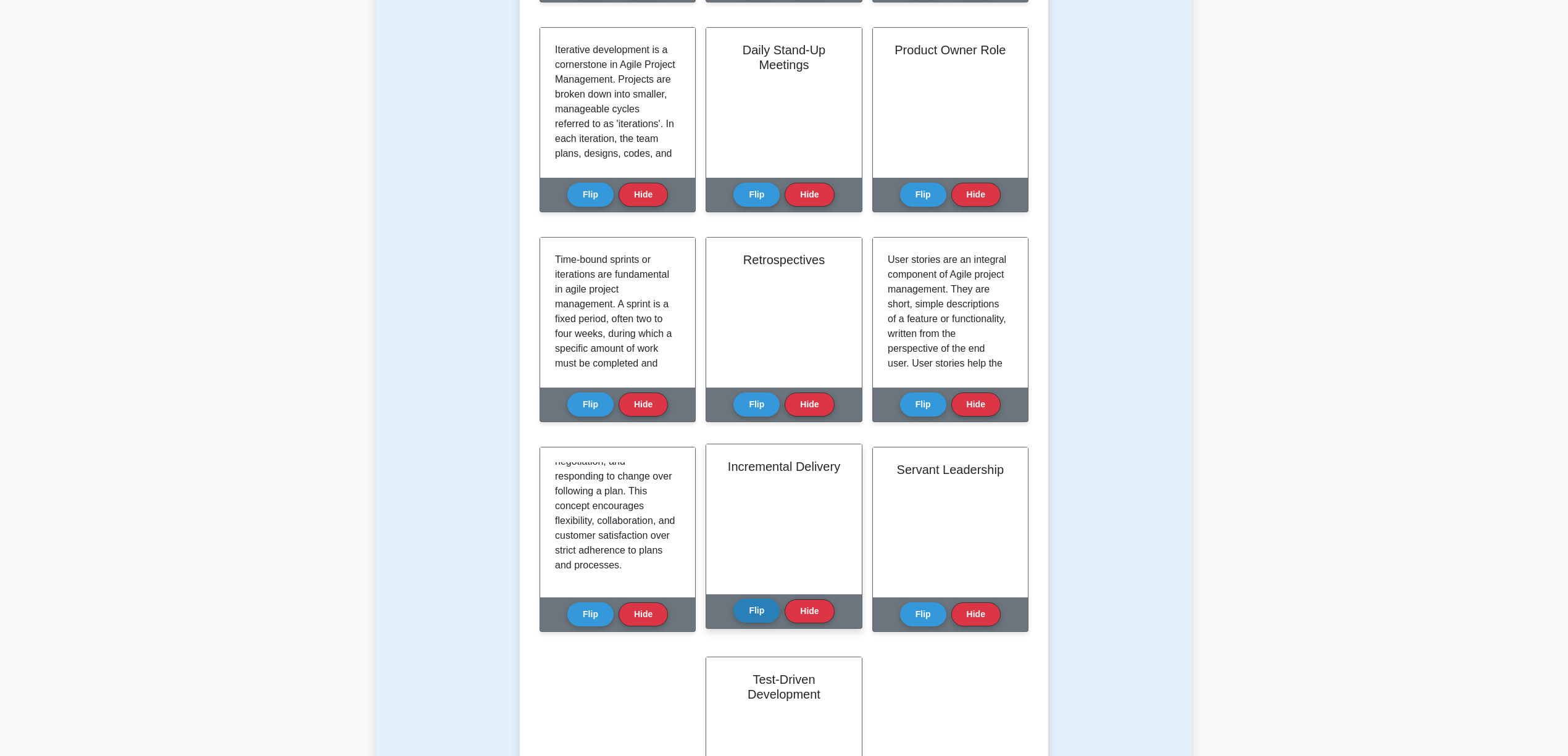
click at [757, 607] on button "Flip" at bounding box center [756, 611] width 47 height 24
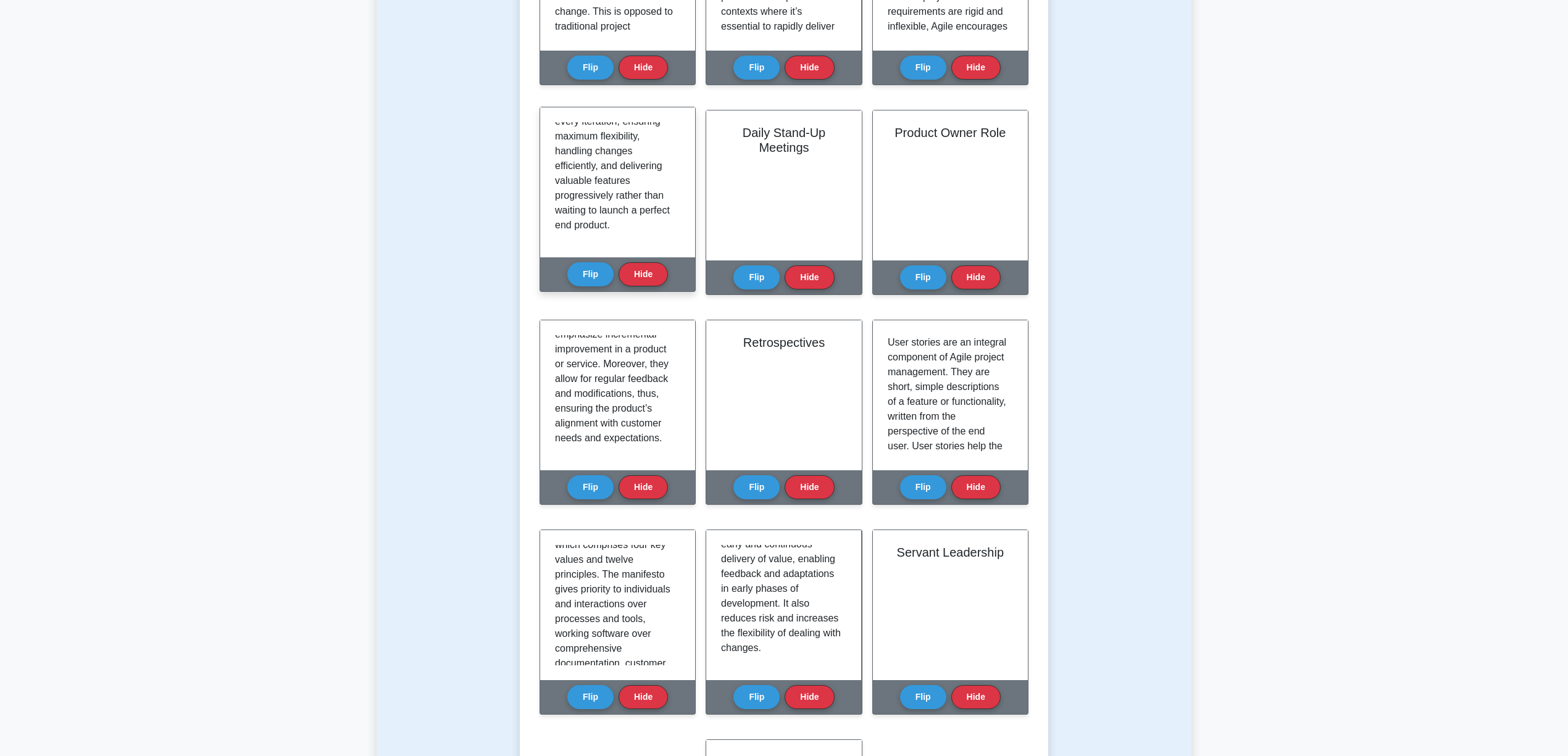
scroll to position [216, 0]
click at [922, 692] on button "Flip" at bounding box center [923, 693] width 47 height 24
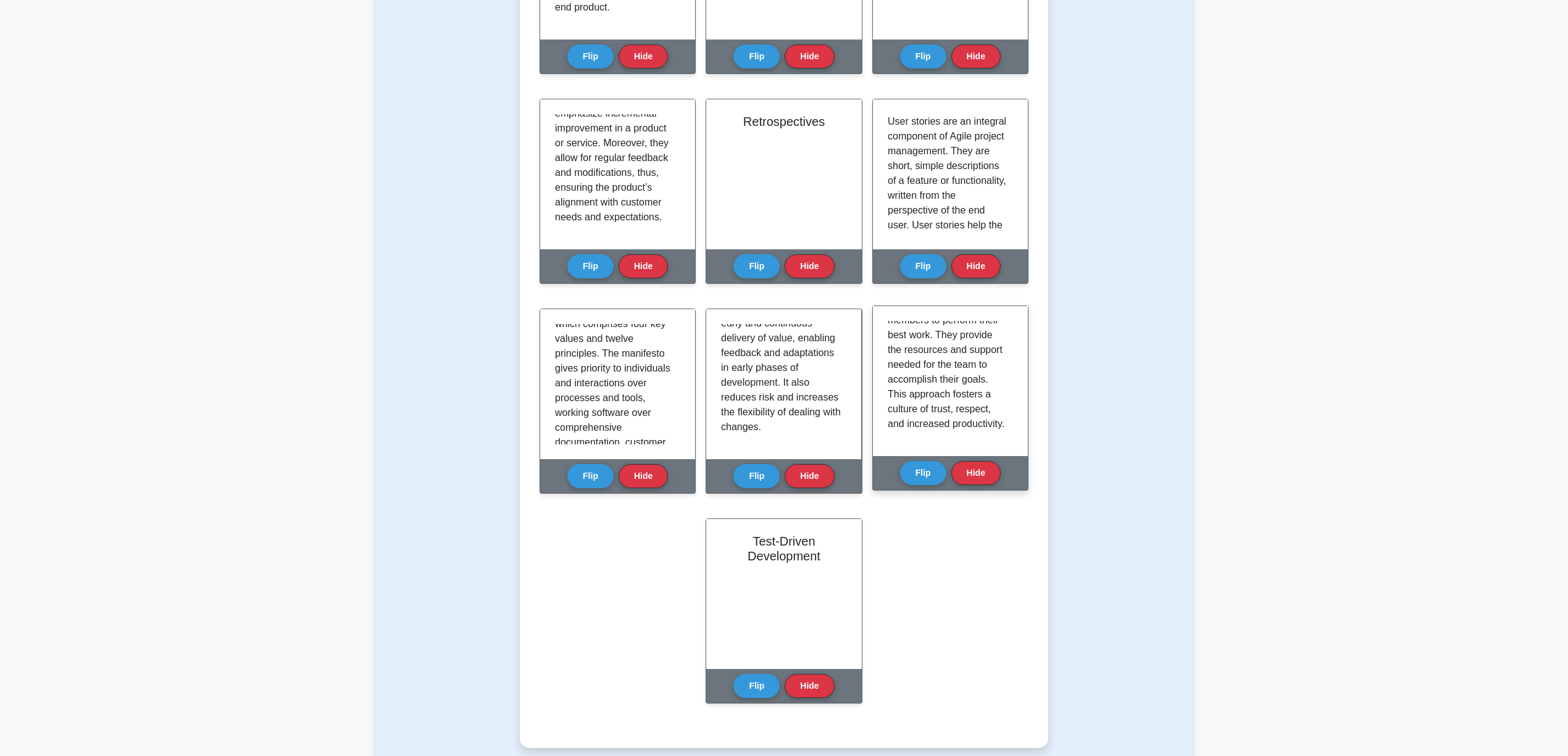
scroll to position [740, 0]
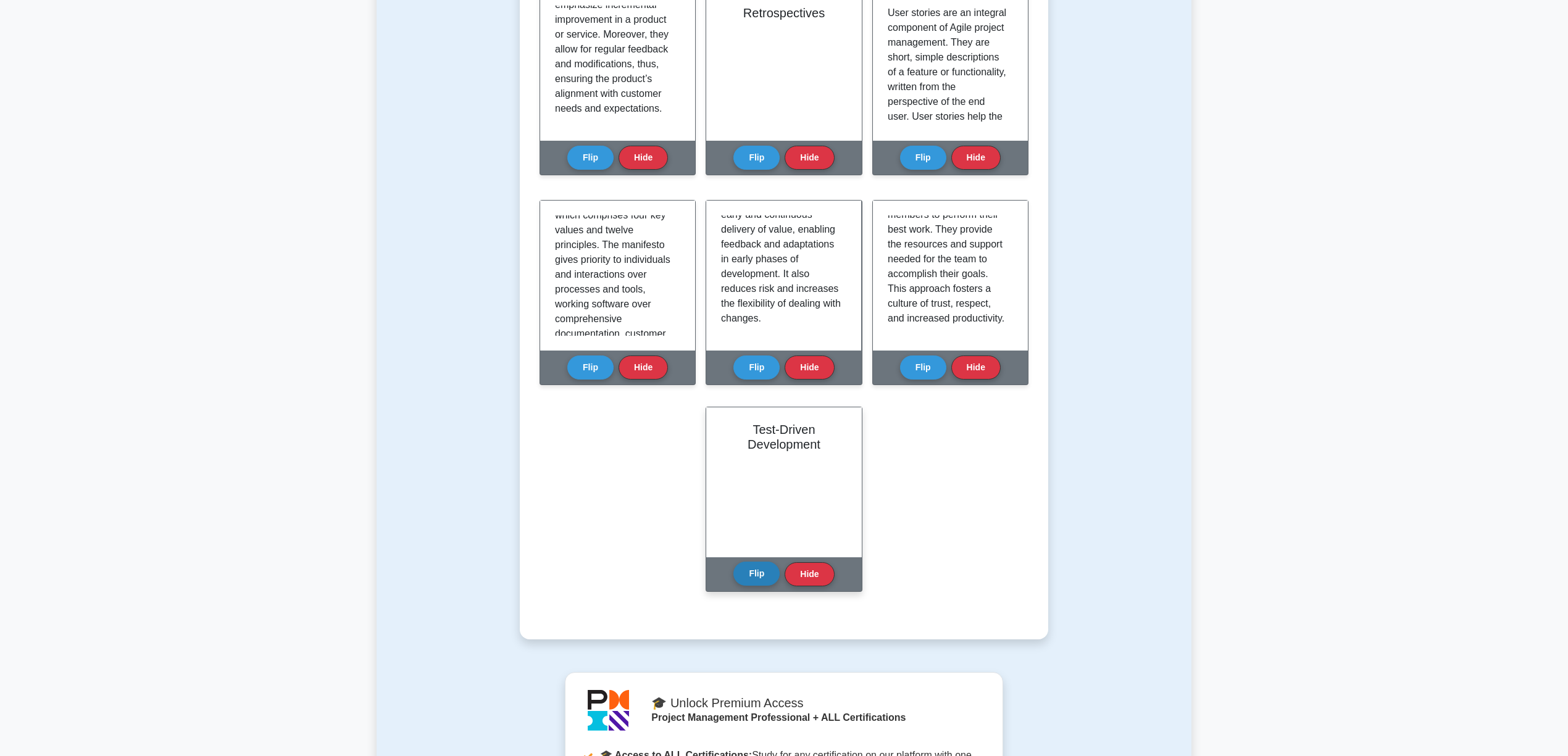
click at [742, 576] on button "Flip" at bounding box center [756, 574] width 47 height 24
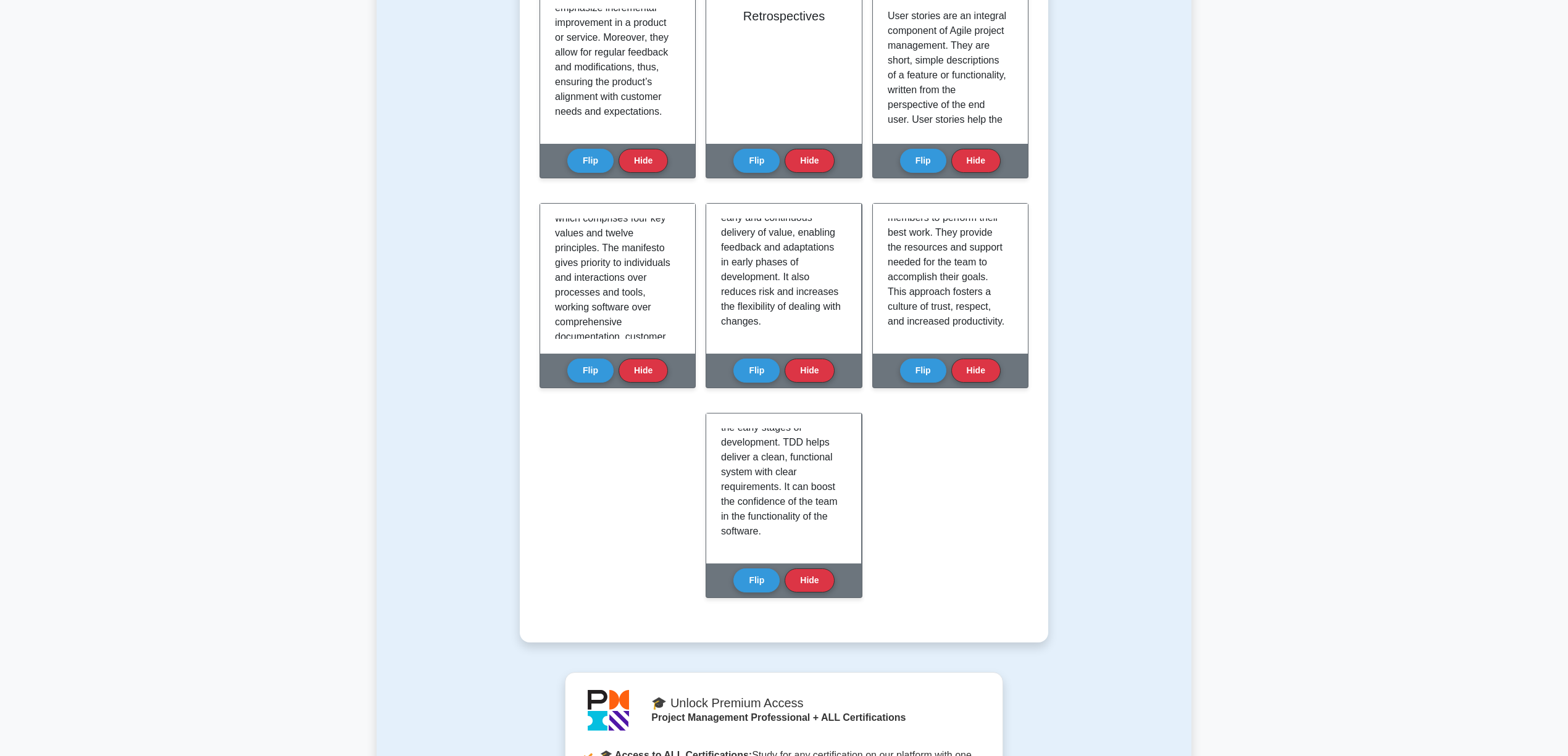
click at [1435, 518] on main "Back to Project Management Professional (PMP) Test Flashcards Learn Agile Proje…" at bounding box center [784, 250] width 1568 height 1901
